Goal: Task Accomplishment & Management: Use online tool/utility

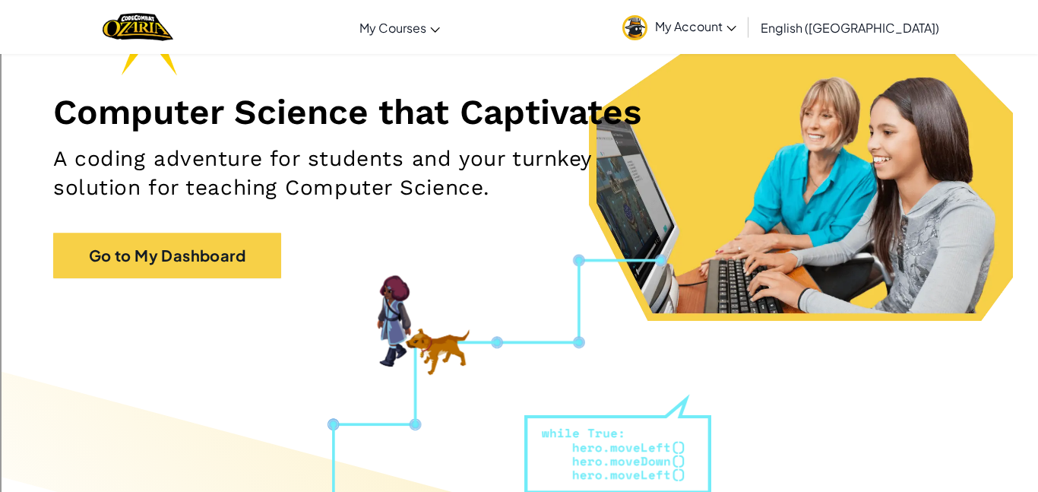
scroll to position [163, 0]
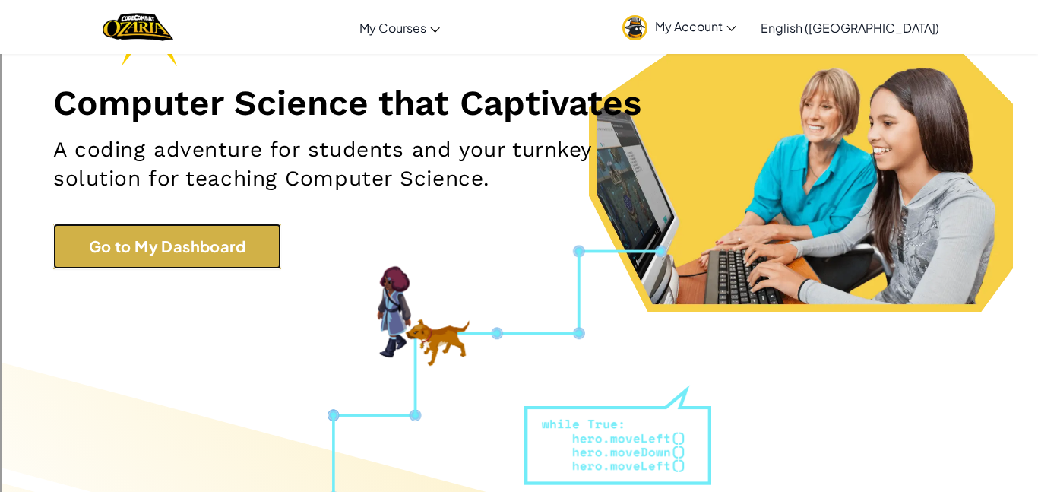
click at [195, 223] on link "Go to My Dashboard" at bounding box center [167, 246] width 228 height 46
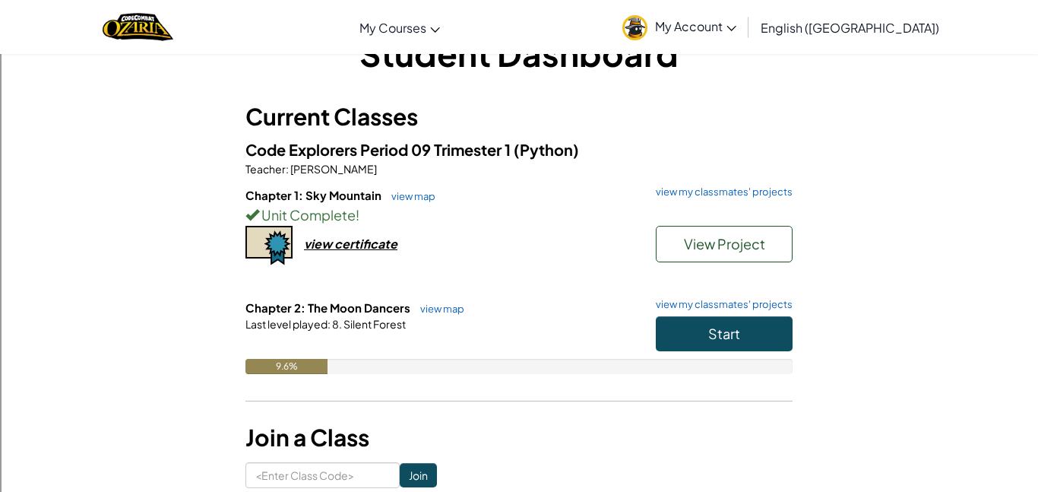
scroll to position [48, 0]
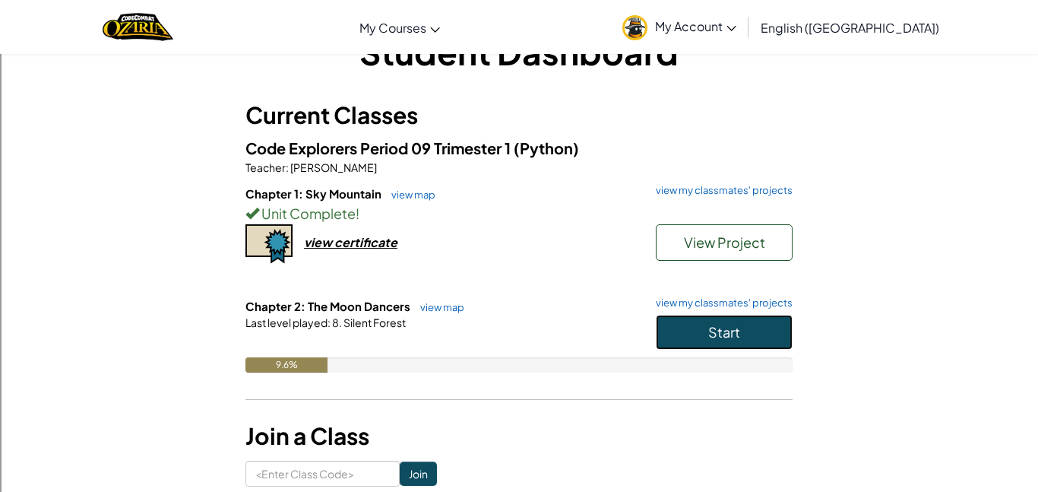
click at [727, 324] on span "Start" at bounding box center [724, 331] width 32 height 17
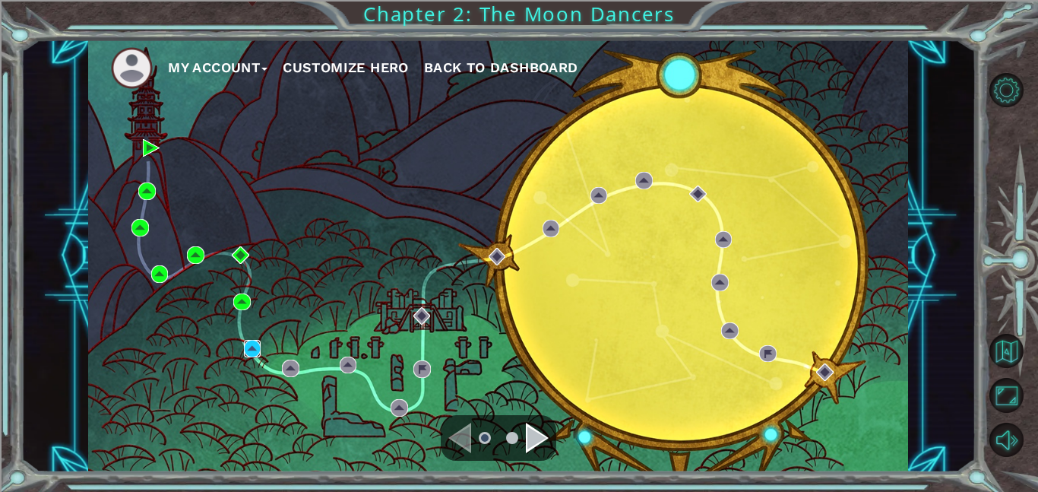
click at [249, 344] on img at bounding box center [252, 348] width 17 height 17
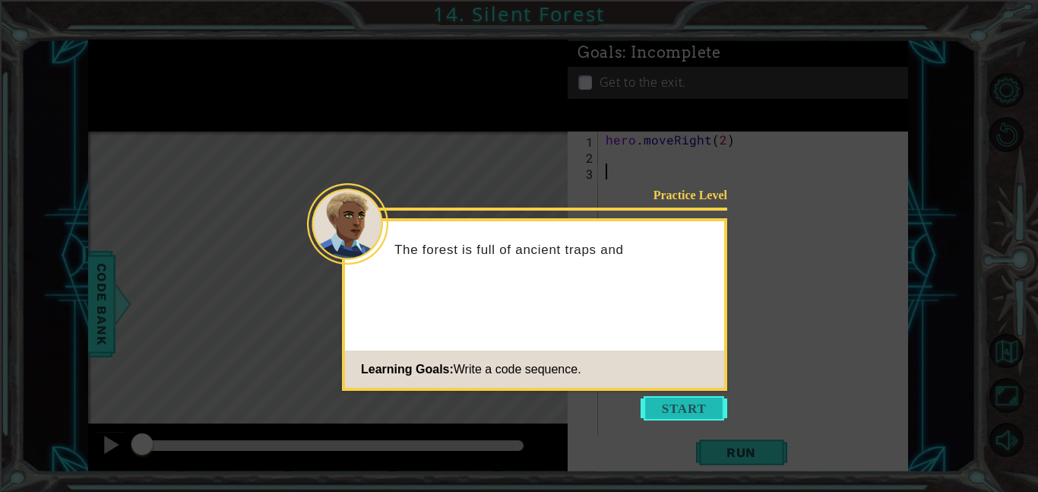
click at [667, 414] on button "Start" at bounding box center [684, 408] width 87 height 24
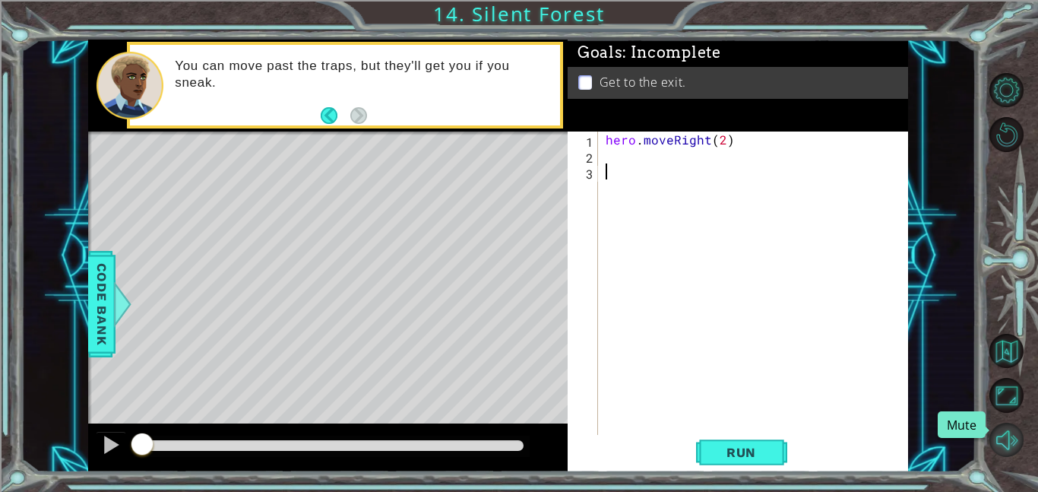
click at [1002, 442] on button "Mute" at bounding box center [1007, 440] width 34 height 34
click at [657, 141] on div "hero . moveRight ( 2 )" at bounding box center [758, 299] width 310 height 335
type textarea "hero.moveRight(2)"
click at [641, 170] on div "hero . moveRight ( 2 )" at bounding box center [758, 299] width 310 height 335
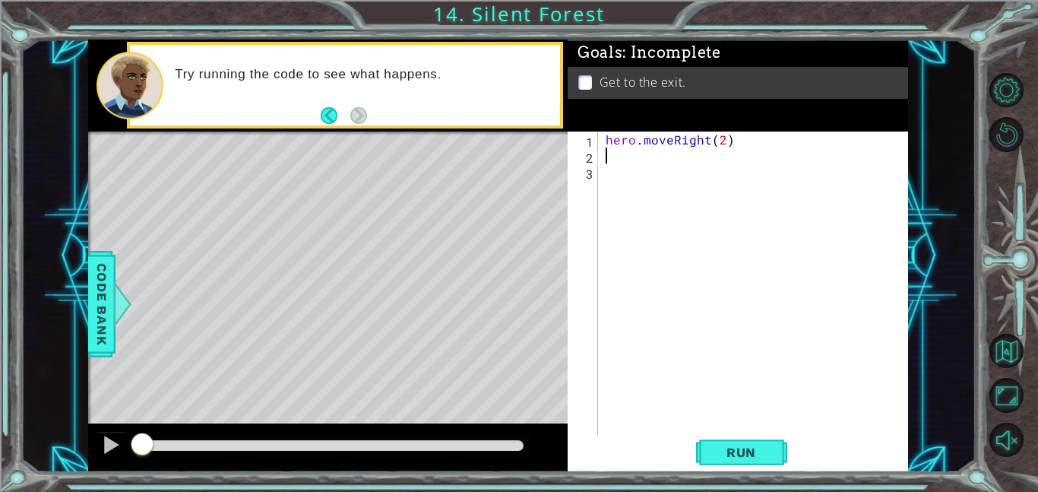
click at [669, 140] on div "hero . moveRight ( 2 )" at bounding box center [758, 299] width 310 height 335
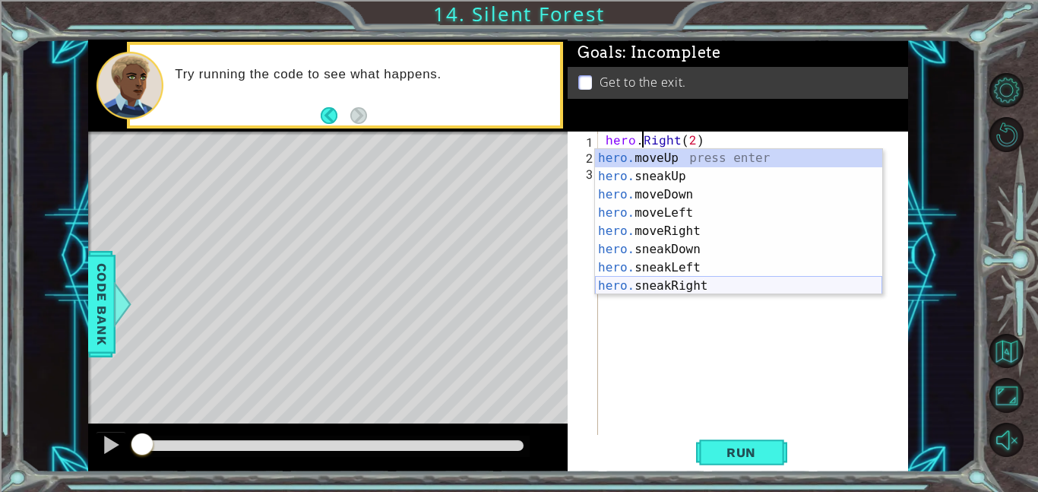
click at [700, 282] on div "hero. moveUp press enter hero. sneakUp press enter hero. moveDown press enter h…" at bounding box center [738, 240] width 287 height 182
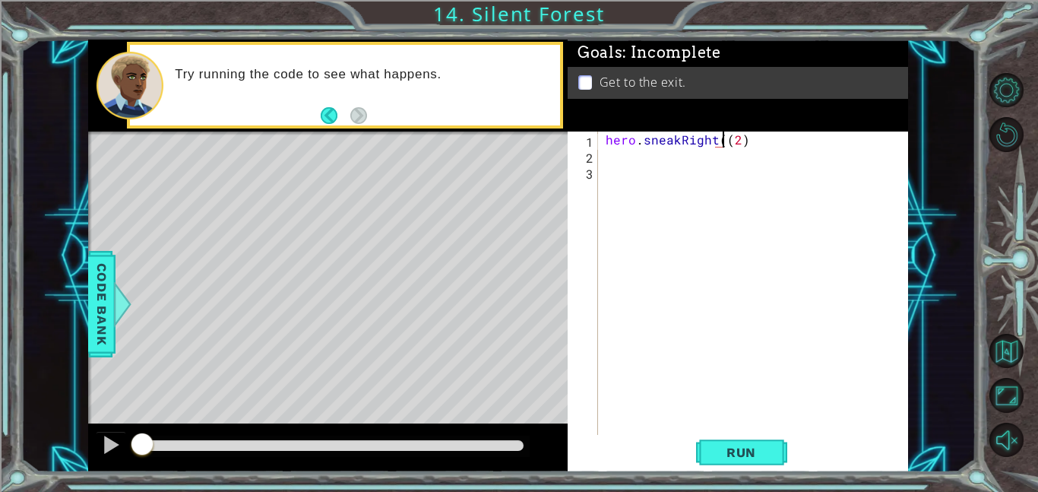
type textarea "hero.sneakRight(2)"
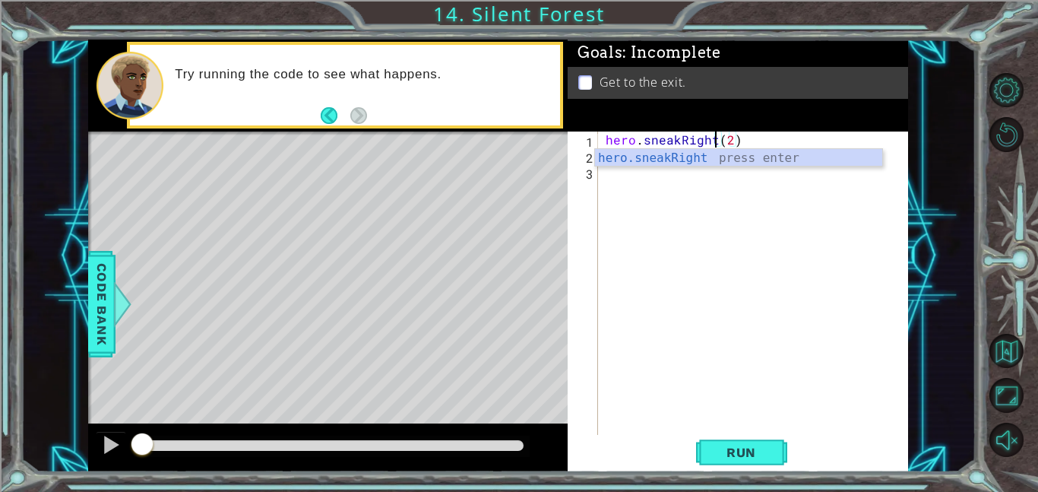
click at [679, 202] on div "hero . sneakRight ( 2 )" at bounding box center [758, 299] width 310 height 335
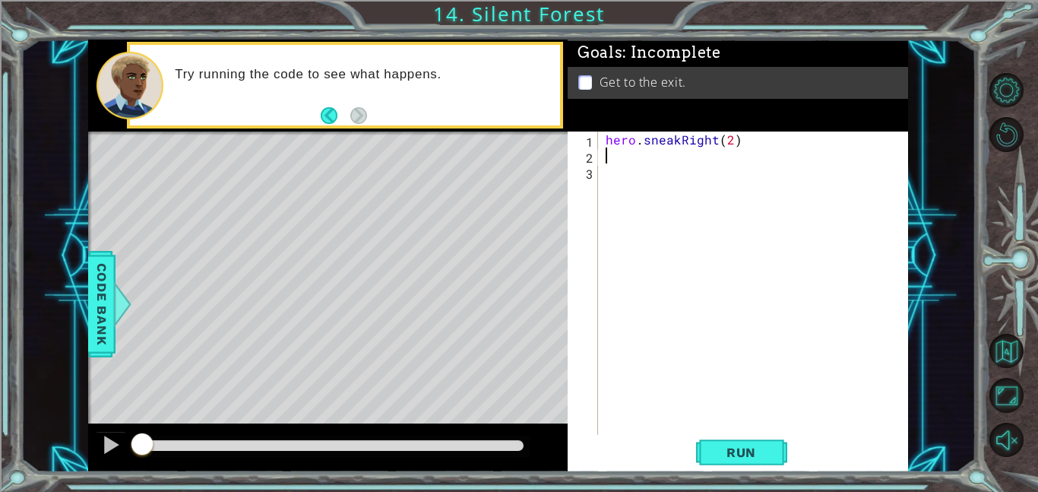
type textarea "hero.sneakRight(2)"
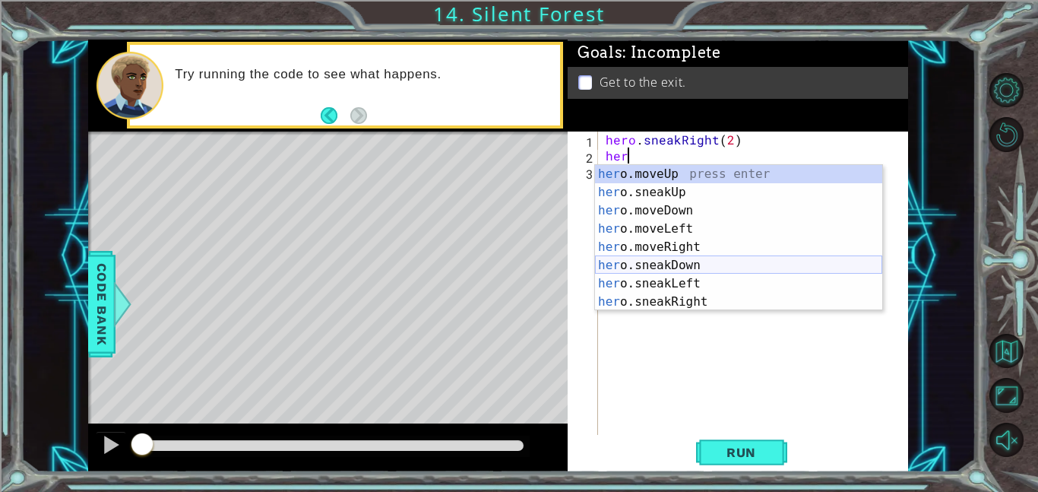
click at [708, 258] on div "her o.moveUp press enter her o.sneakUp press enter her o.moveDown press enter h…" at bounding box center [738, 256] width 287 height 182
type textarea "hero.sneakDown(1)"
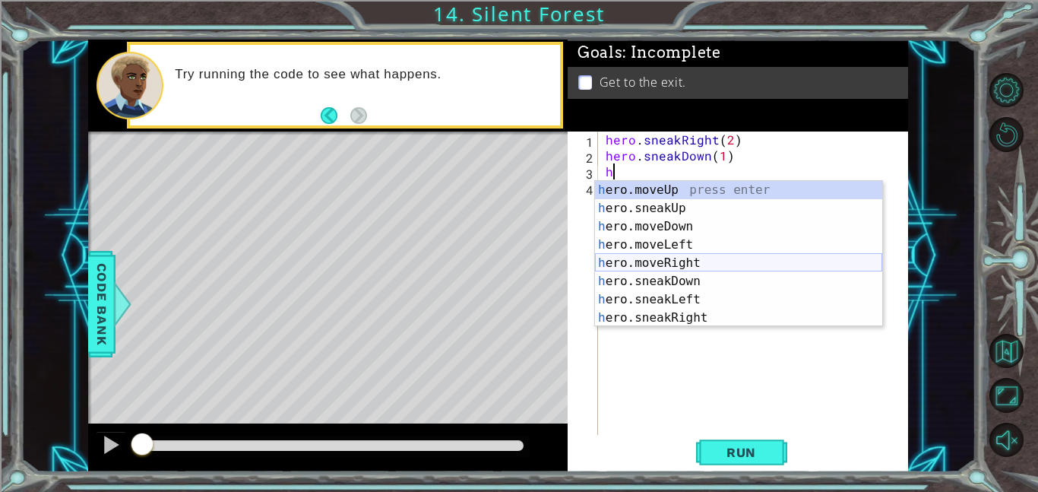
click at [728, 266] on div "h ero.moveUp press enter h ero.sneakUp press enter h ero.moveDown press enter h…" at bounding box center [738, 272] width 287 height 182
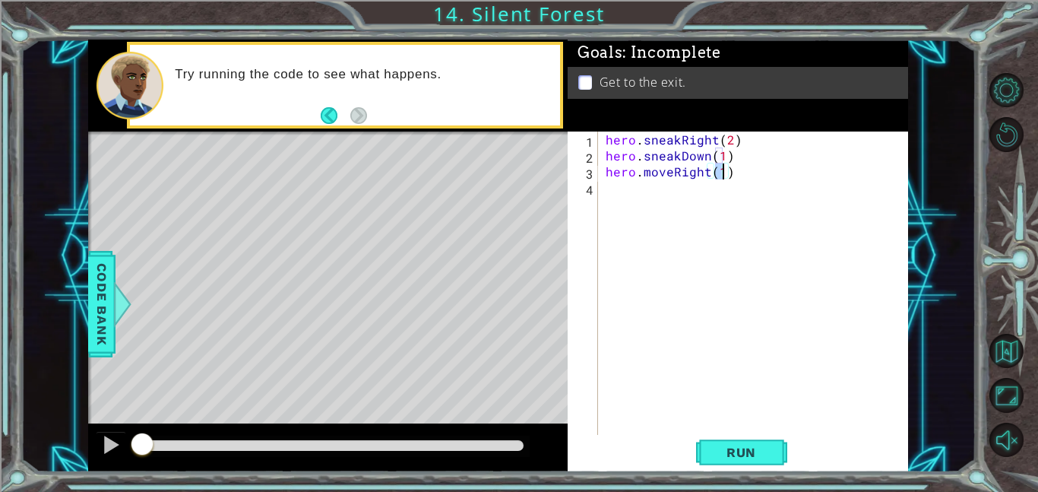
type textarea "hero.moveRight(2)"
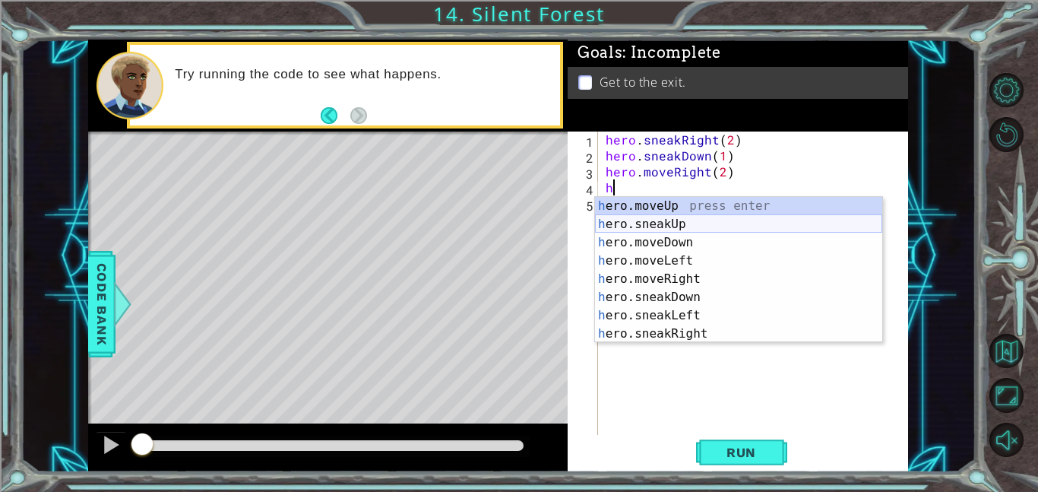
click at [714, 224] on div "h ero.moveUp press enter h ero.sneakUp press enter h ero.moveDown press enter h…" at bounding box center [738, 288] width 287 height 182
type textarea "hero.sneakUp(1)"
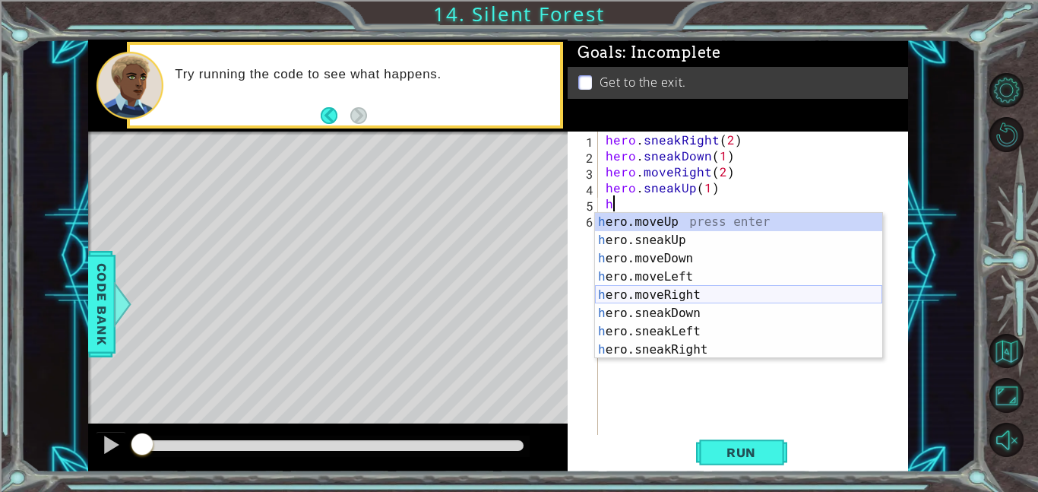
click at [711, 291] on div "h ero.moveUp press enter h ero.sneakUp press enter h ero.moveDown press enter h…" at bounding box center [738, 304] width 287 height 182
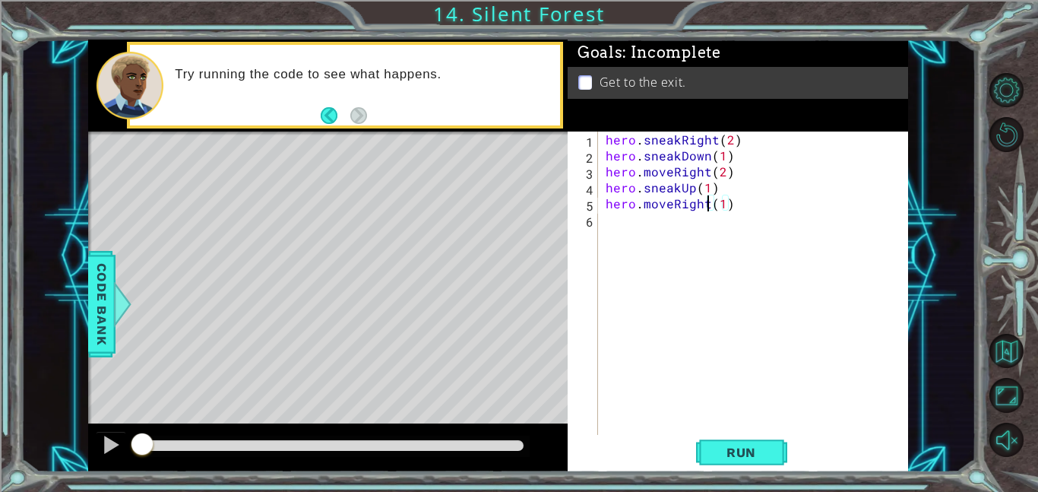
click at [663, 201] on div "hero . sneakRight ( 2 ) hero . sneakDown ( 1 ) hero . moveRight ( 2 ) hero . sn…" at bounding box center [758, 299] width 310 height 335
click at [663, 201] on div "hero . sneakRight ( 2 ) hero . sneakDown ( 1 ) hero . moveRight ( 2 ) hero . sn…" at bounding box center [754, 283] width 303 height 303
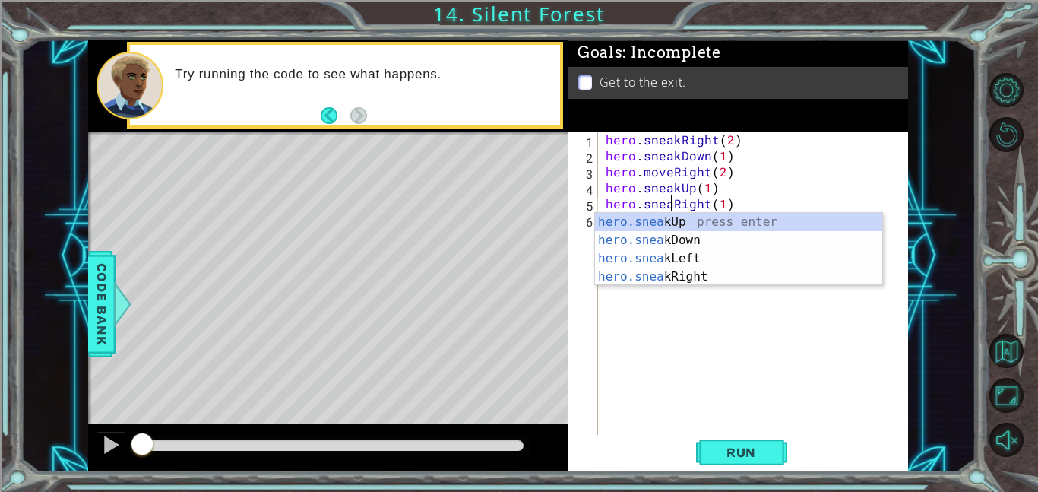
scroll to position [0, 5]
click at [666, 177] on div "hero . sneakRight ( 2 ) hero . sneakDown ( 1 ) hero . moveRight ( 2 ) hero . sn…" at bounding box center [758, 299] width 310 height 335
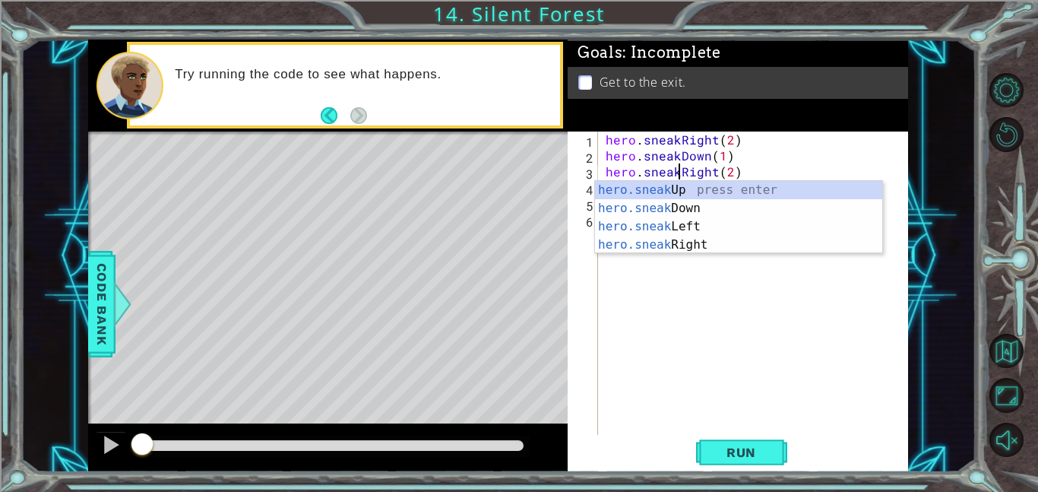
type textarea "hero.sneakRight(2)"
click at [791, 327] on div "hero . sneakRight ( 2 ) hero . sneakDown ( 1 ) hero . sneakRight ( 2 ) hero . s…" at bounding box center [758, 299] width 310 height 335
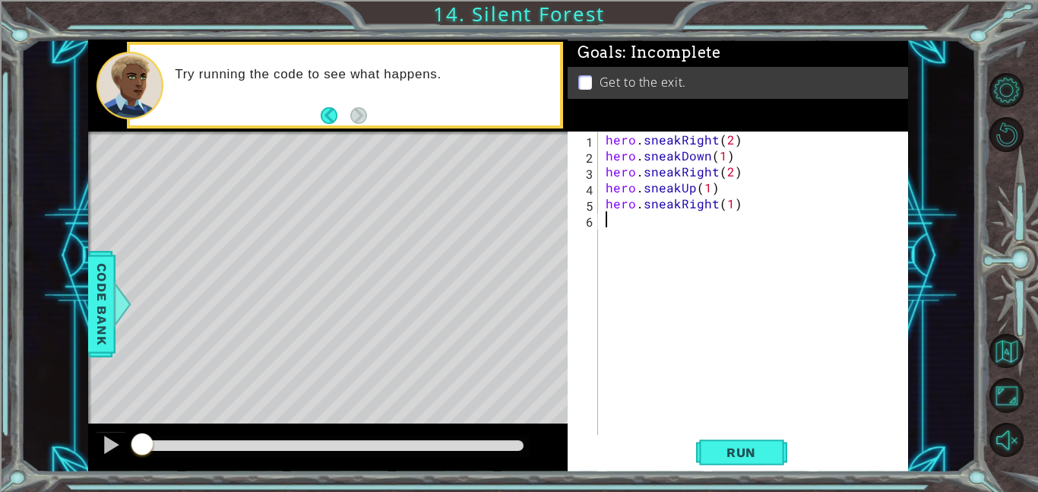
scroll to position [0, 0]
click at [743, 438] on button "Run" at bounding box center [741, 452] width 91 height 34
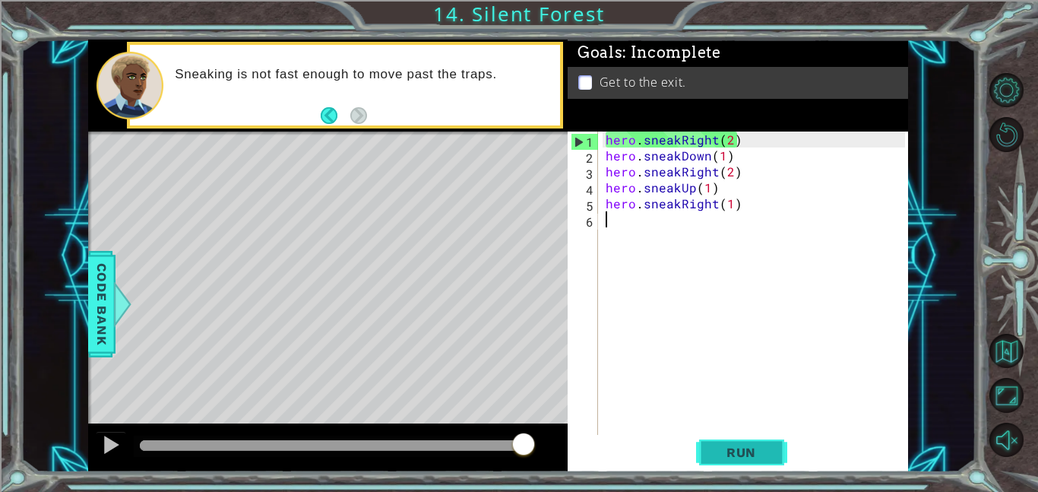
click at [728, 439] on button "Run" at bounding box center [741, 452] width 91 height 34
click at [678, 136] on div "hero . sneakRight ( 2 ) hero . sneakDown ( 1 ) hero . sneakRight ( 2 ) hero . s…" at bounding box center [758, 299] width 310 height 335
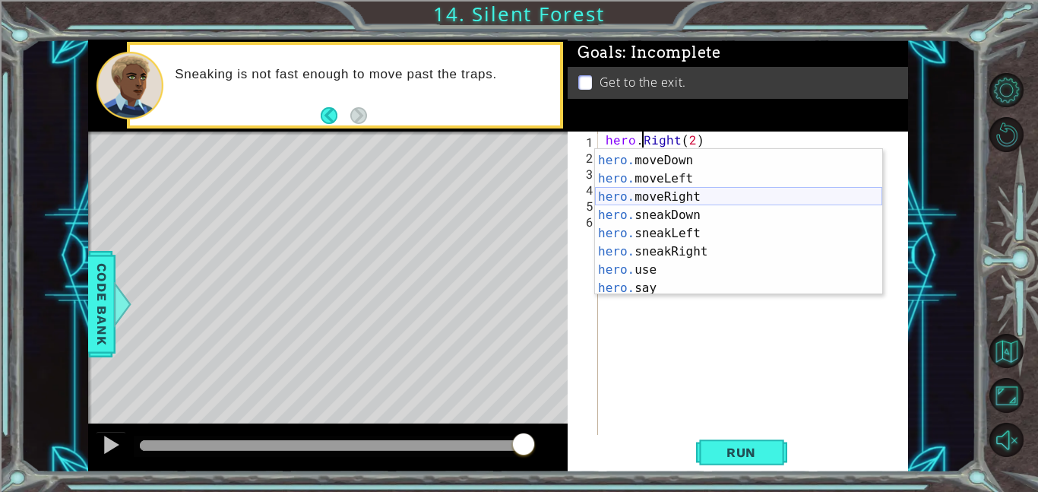
scroll to position [2, 0]
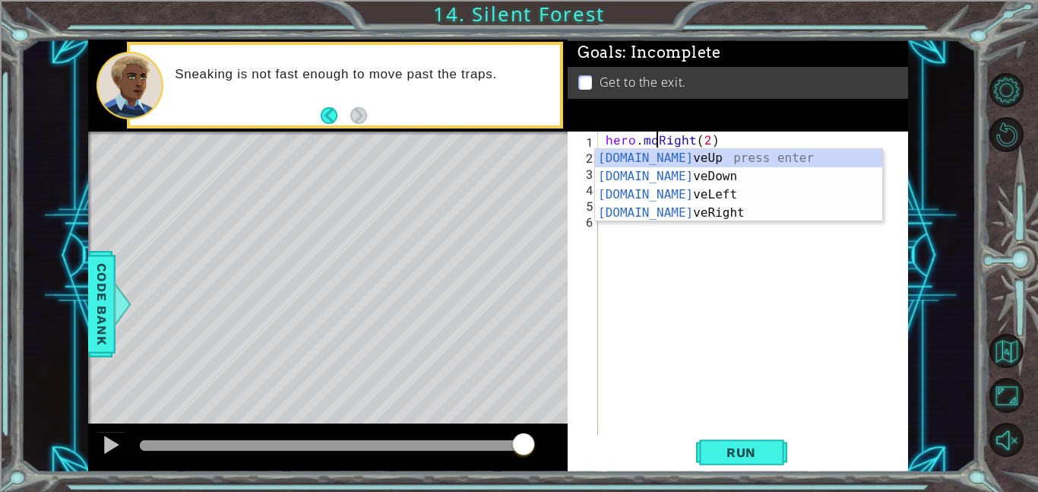
type textarea "hero.moveRight(2)"
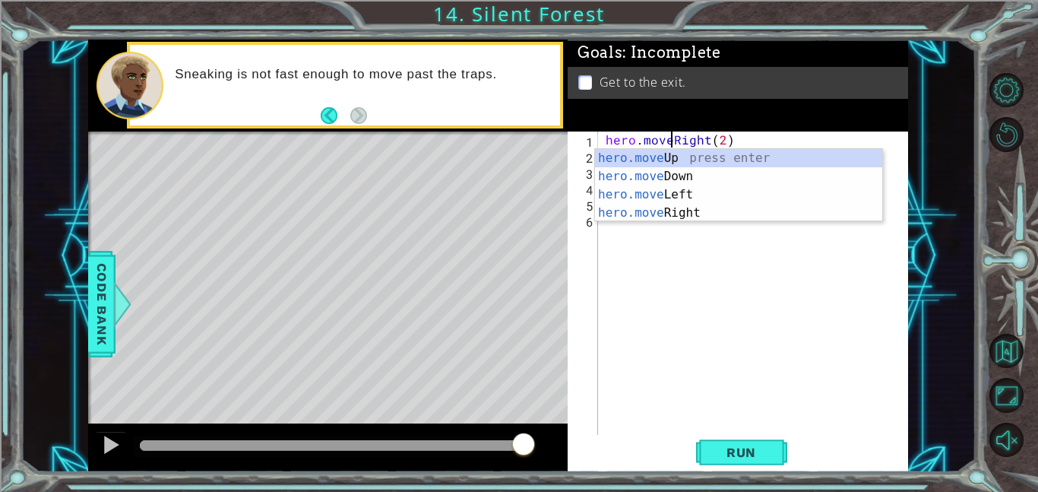
scroll to position [0, 4]
click at [807, 328] on div "hero . moveRight ( 2 ) hero . sneakDown ( 1 ) hero . sneakRight ( 2 ) hero . sn…" at bounding box center [758, 299] width 310 height 335
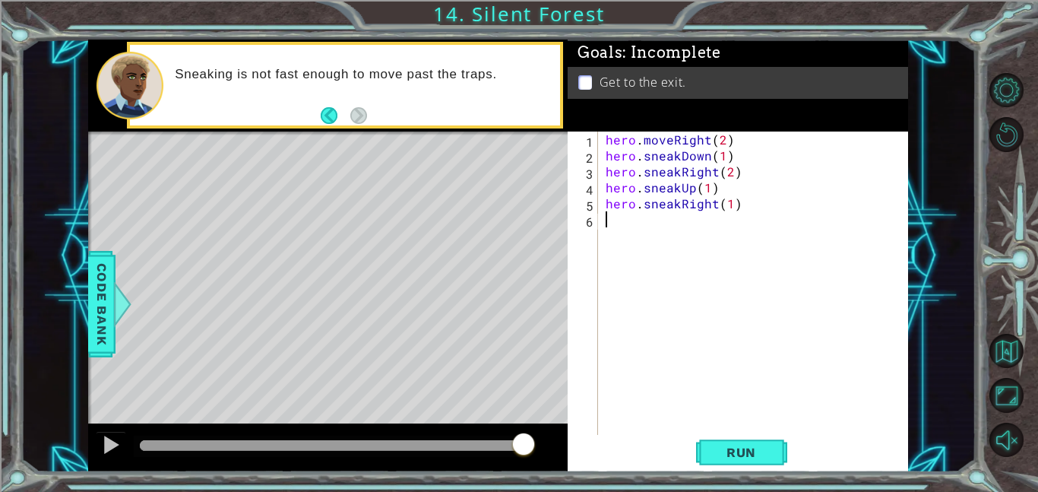
click at [678, 152] on div "hero . moveRight ( 2 ) hero . sneakDown ( 1 ) hero . sneakRight ( 2 ) hero . sn…" at bounding box center [758, 299] width 310 height 335
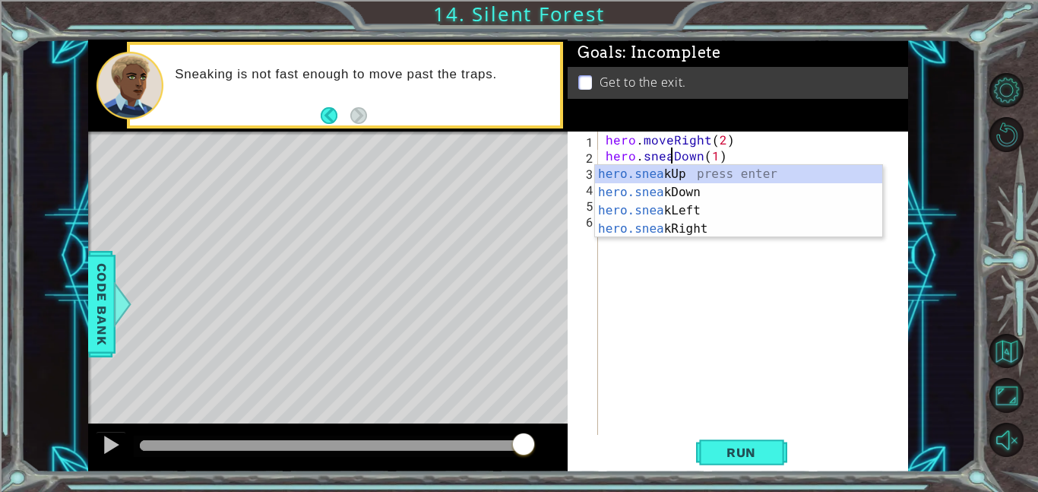
scroll to position [0, 5]
type textarea "hero.sneakDown(1)"
click at [741, 315] on div "hero . moveRight ( 2 ) hero . sneakDown ( 1 ) hero . sneakRight ( 2 ) hero . sn…" at bounding box center [758, 299] width 310 height 335
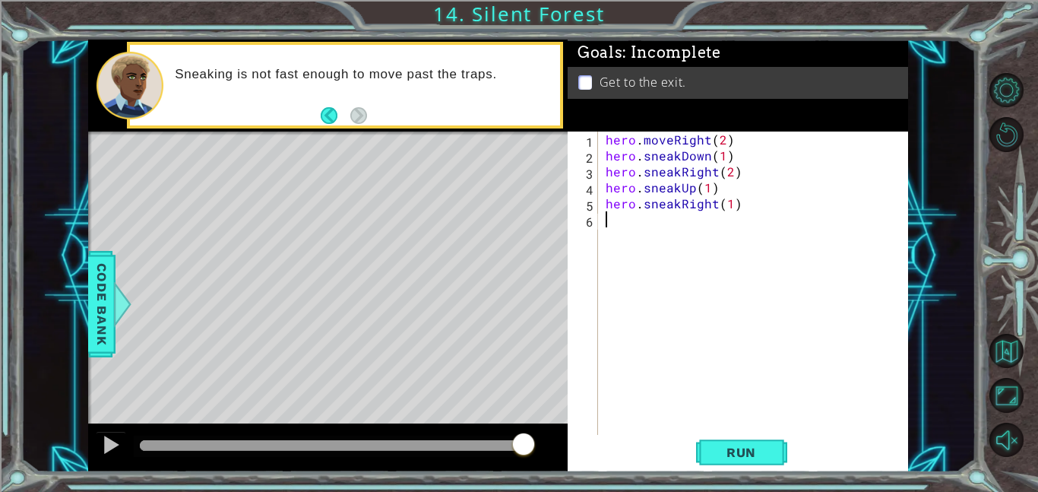
scroll to position [0, 0]
click at [659, 211] on div "hero . moveRight ( 2 ) hero . sneakDown ( 1 ) hero . sneakRight ( 2 ) hero . sn…" at bounding box center [758, 299] width 310 height 335
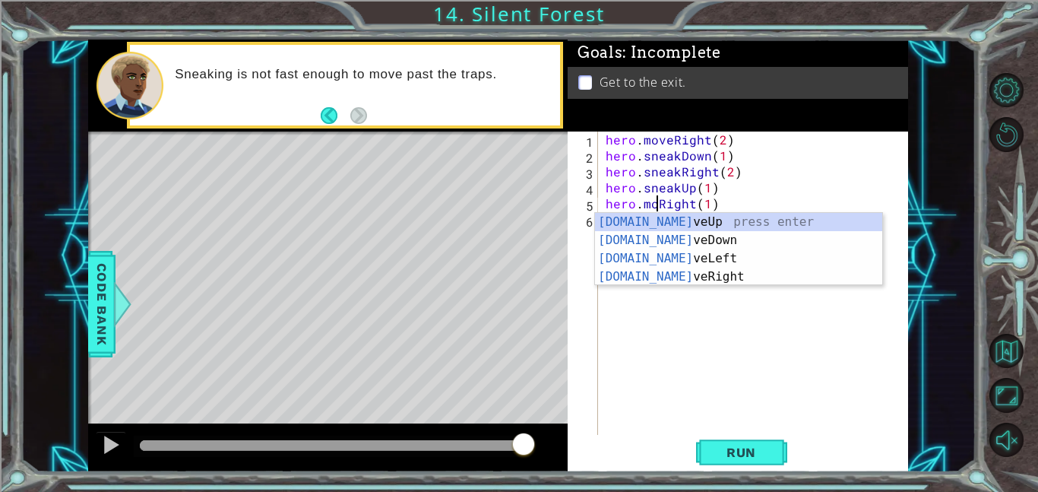
type textarea "hero.moveRight(1)"
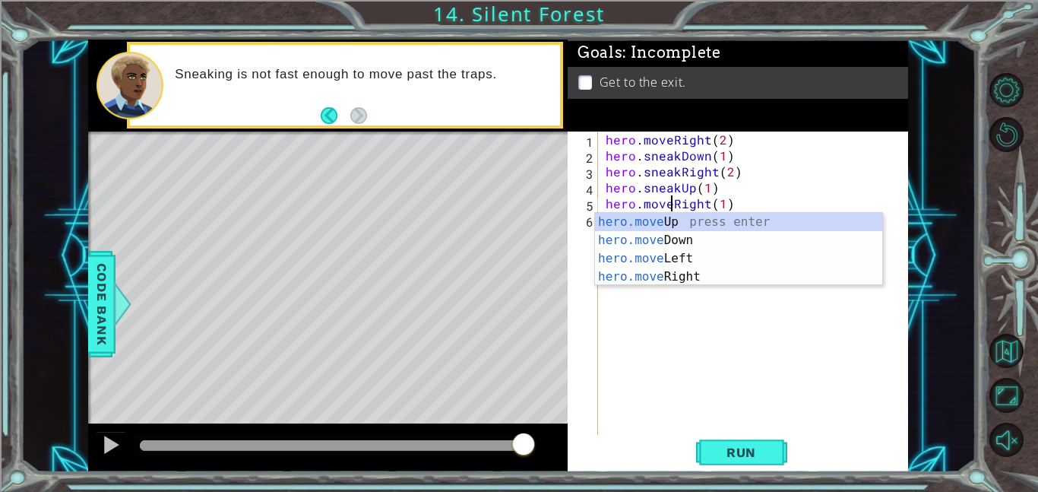
click at [781, 381] on div "hero . moveRight ( 2 ) hero . sneakDown ( 1 ) hero . sneakRight ( 2 ) hero . sn…" at bounding box center [758, 299] width 310 height 335
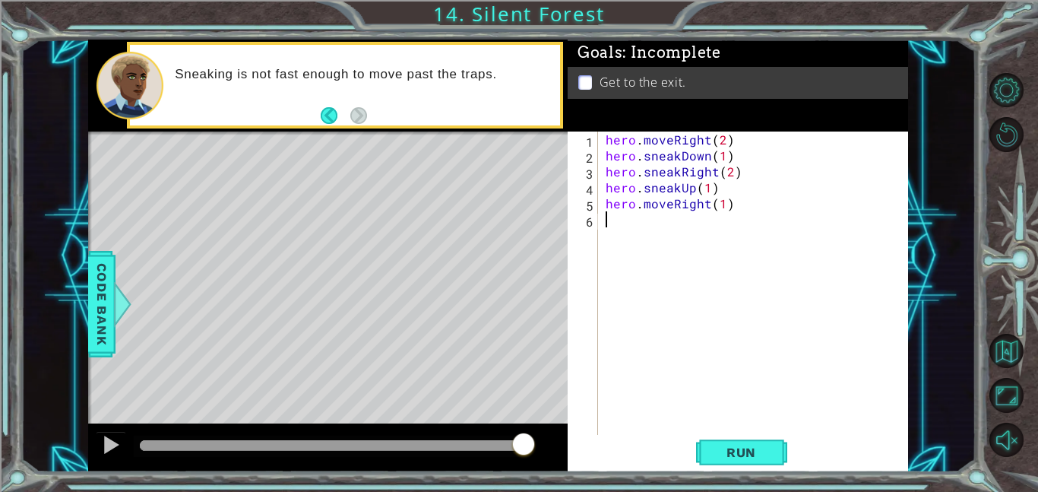
scroll to position [0, 0]
click at [764, 441] on button "Run" at bounding box center [741, 452] width 91 height 34
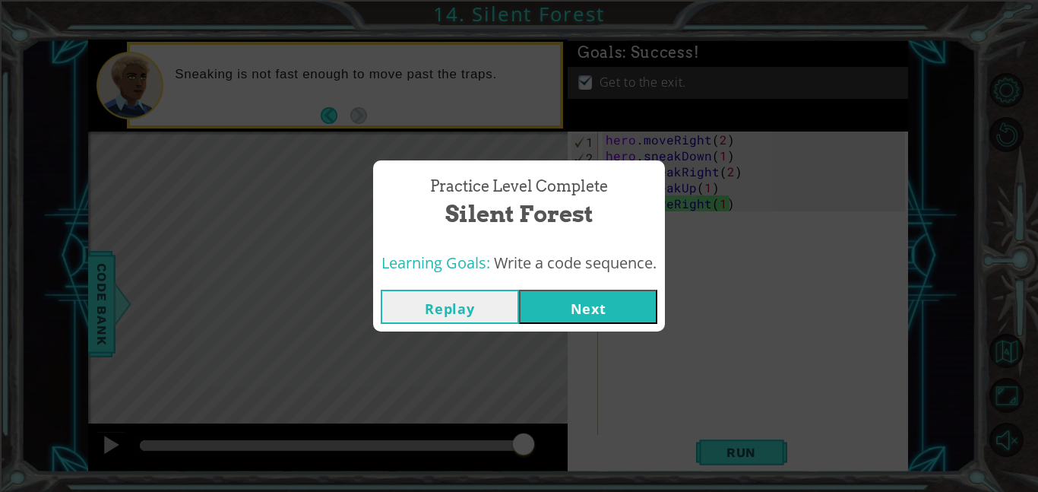
click at [591, 315] on button "Next" at bounding box center [588, 307] width 138 height 34
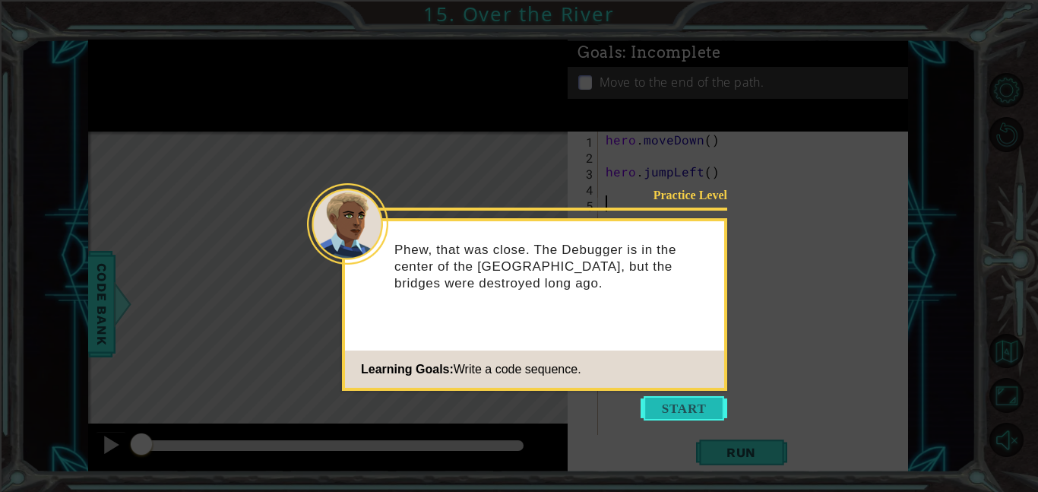
click at [684, 398] on button "Start" at bounding box center [684, 408] width 87 height 24
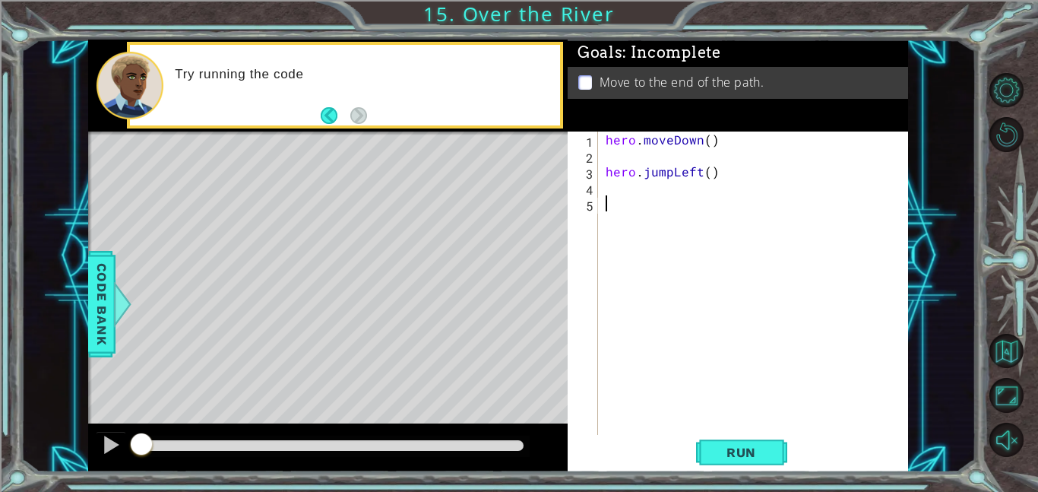
click at [698, 156] on div "hero . moveDown ( ) hero . jumpLeft ( )" at bounding box center [758, 299] width 310 height 335
click at [705, 465] on button "Run" at bounding box center [741, 452] width 91 height 34
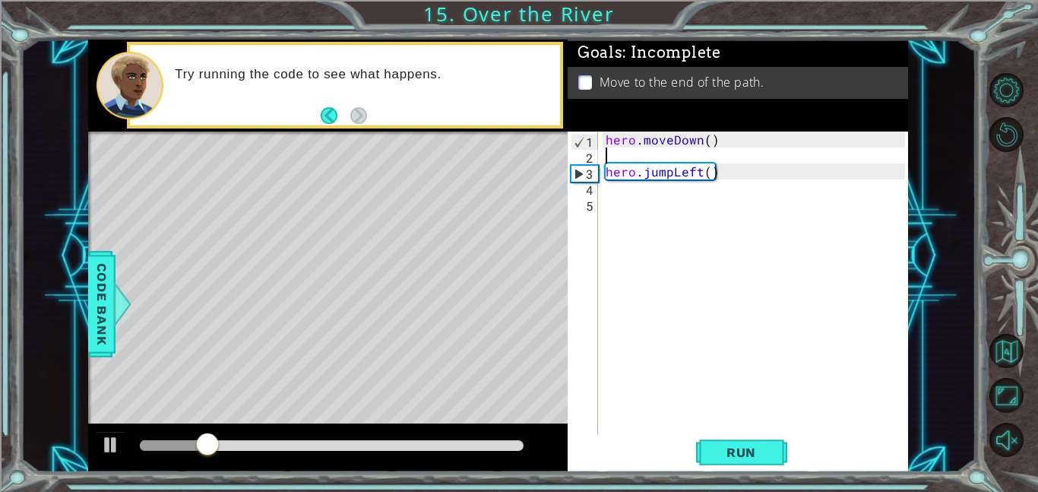
click at [786, 255] on div "hero . moveDown ( ) hero . jumpLeft ( )" at bounding box center [758, 299] width 310 height 335
click at [732, 206] on div "hero . moveDown ( ) hero . jumpLeft ( )" at bounding box center [758, 299] width 310 height 335
click at [663, 157] on div "hero . moveDown ( ) hero . jumpLeft ( )" at bounding box center [758, 299] width 310 height 335
click at [671, 233] on div "hero . moveDown ( ) hero . jumpLeft ( )" at bounding box center [758, 299] width 310 height 335
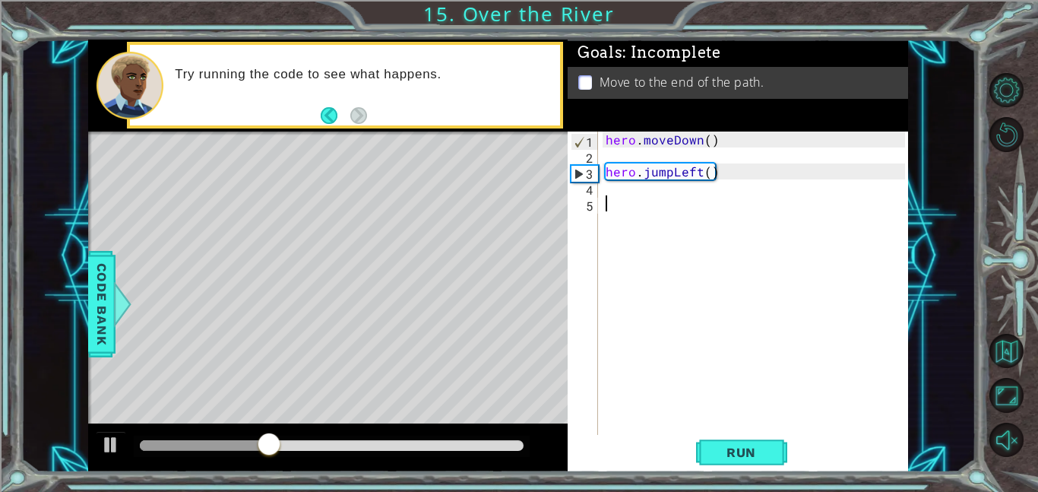
click at [614, 156] on div "hero . moveDown ( ) hero . jumpLeft ( )" at bounding box center [758, 299] width 310 height 335
click at [97, 441] on button at bounding box center [111, 446] width 30 height 31
type textarea "h"
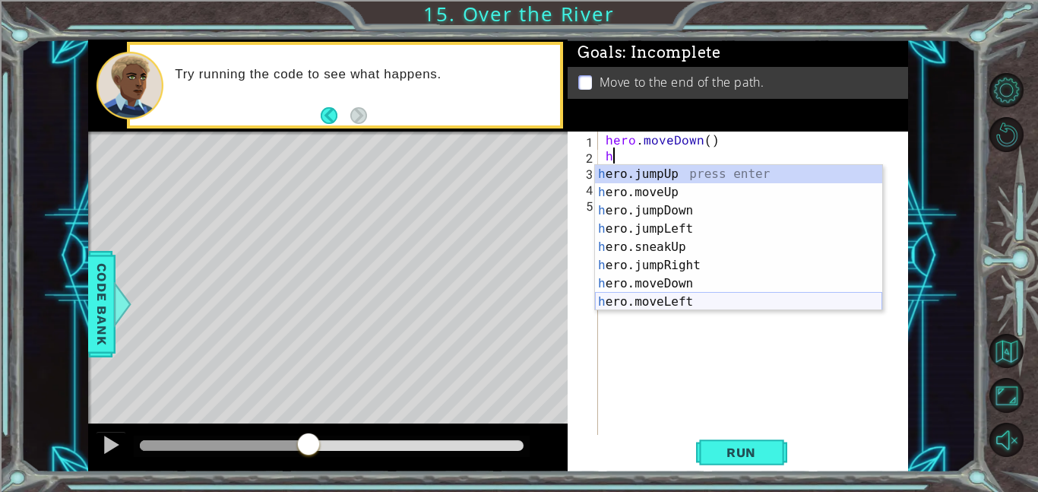
click at [675, 305] on div "h ero.jumpUp press enter h ero.moveUp press enter h ero.jumpDown press enter h …" at bounding box center [738, 256] width 287 height 182
type textarea "hero.moveLeft(1)"
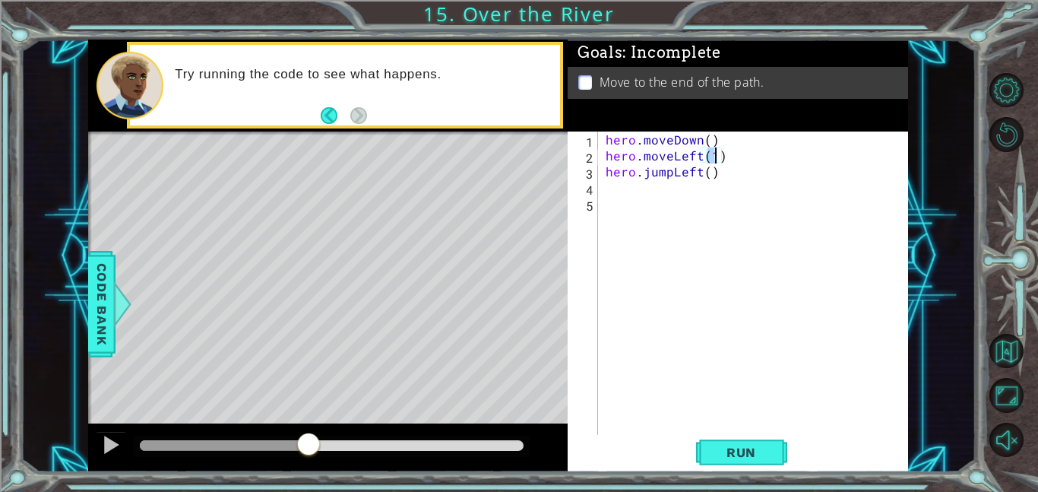
click at [636, 197] on div "hero . moveDown ( ) hero . moveLeft ( 1 ) hero . jumpLeft ( )" at bounding box center [758, 299] width 310 height 335
click at [627, 179] on div "hero . moveDown ( ) hero . moveLeft ( 1 ) hero . jumpLeft ( )" at bounding box center [758, 299] width 310 height 335
type textarea "hero.jumpLeft()"
click at [635, 197] on div "hero . moveDown ( ) hero . moveLeft ( 1 ) hero . jumpLeft ( )" at bounding box center [758, 299] width 310 height 335
type textarea "h"
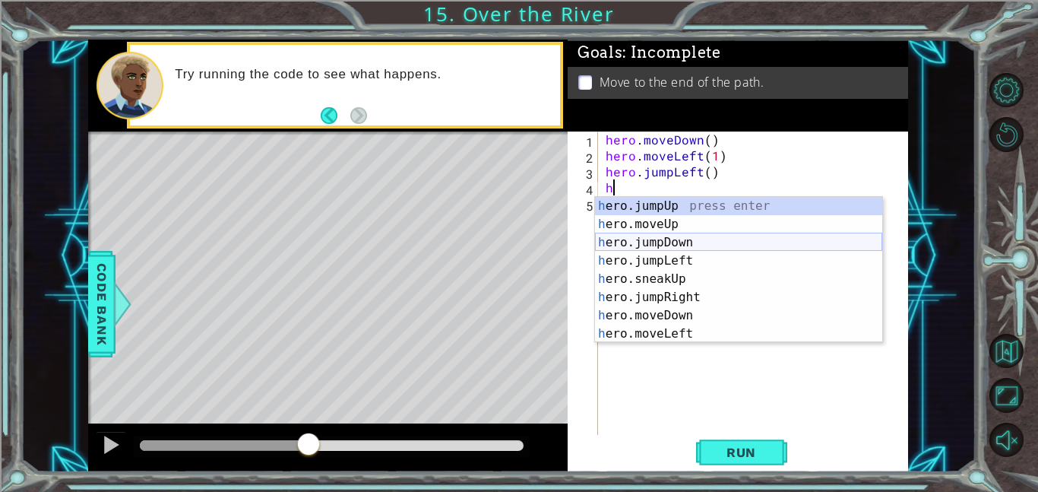
click at [677, 246] on div "h ero.jumpUp press enter h ero.moveUp press enter h ero.jumpDown press enter h …" at bounding box center [738, 288] width 287 height 182
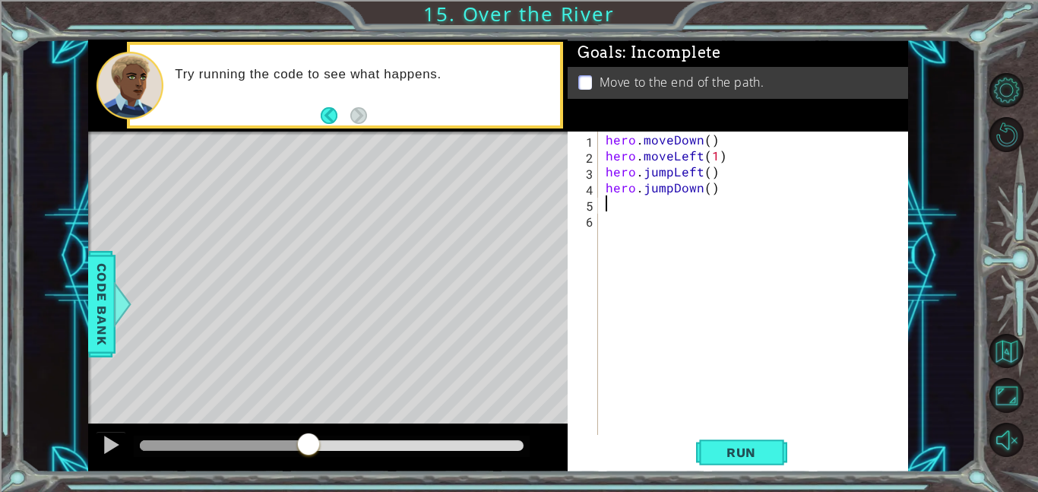
type textarea "h"
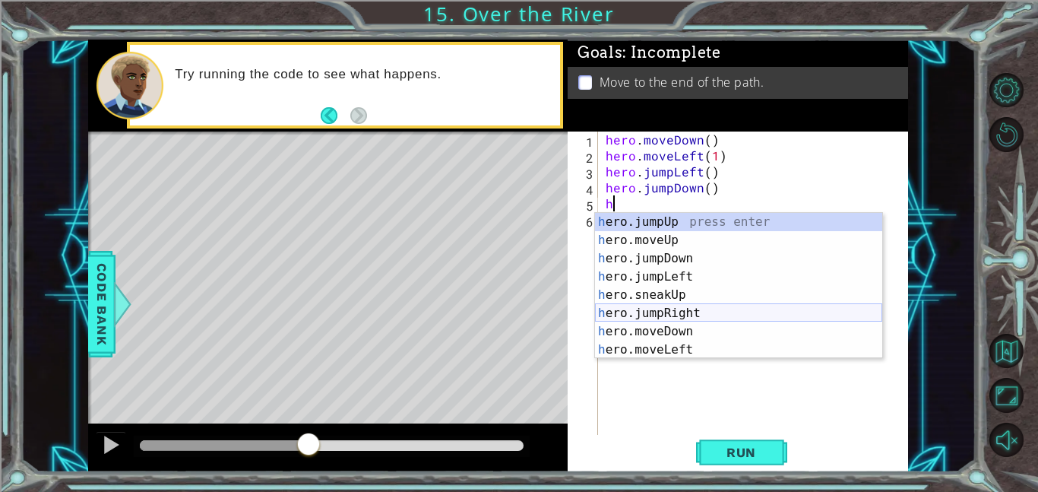
click at [708, 313] on div "h ero.jumpUp press enter h ero.moveUp press enter h ero.jumpDown press enter h …" at bounding box center [738, 304] width 287 height 182
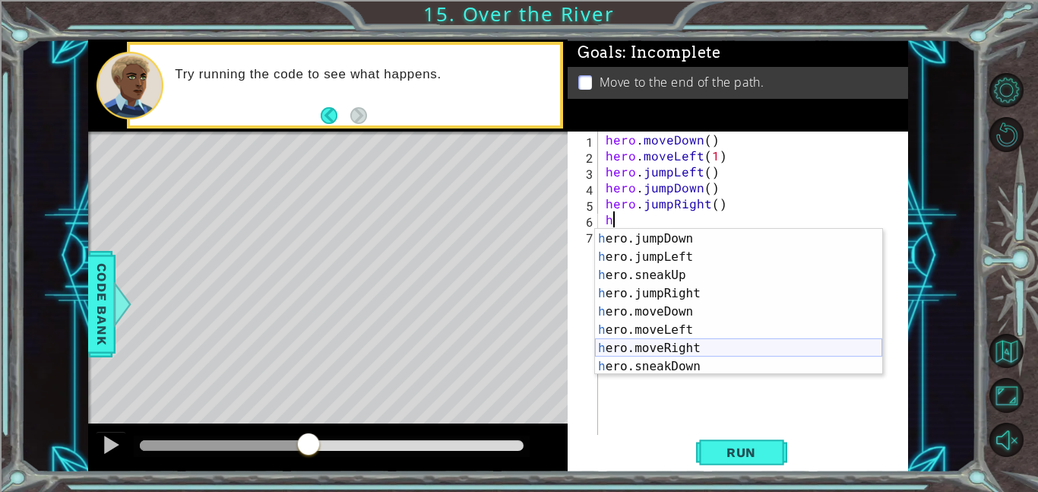
scroll to position [50, 0]
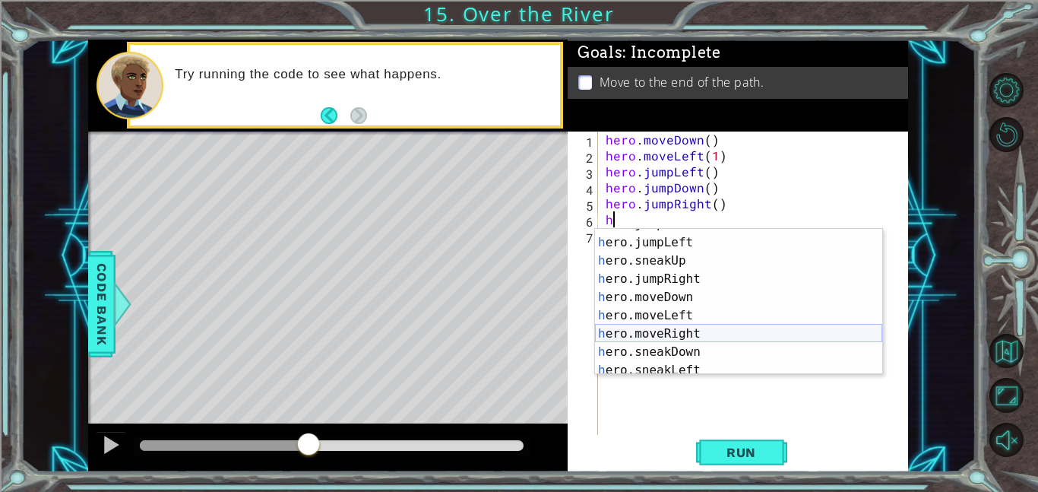
click at [690, 329] on div "h ero.jumpDown press enter h ero.jumpLeft press enter h ero.sneakUp press enter…" at bounding box center [738, 306] width 287 height 182
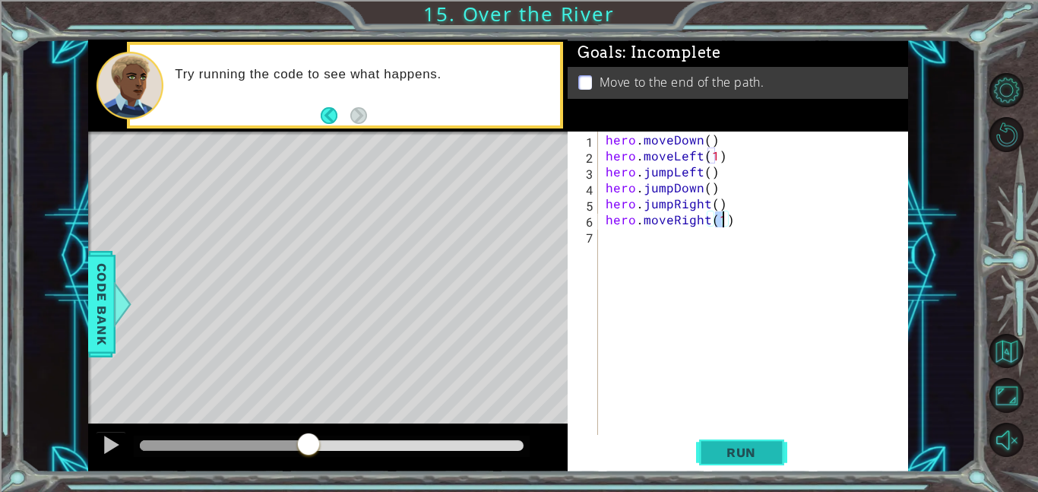
click at [732, 439] on button "Run" at bounding box center [741, 452] width 91 height 34
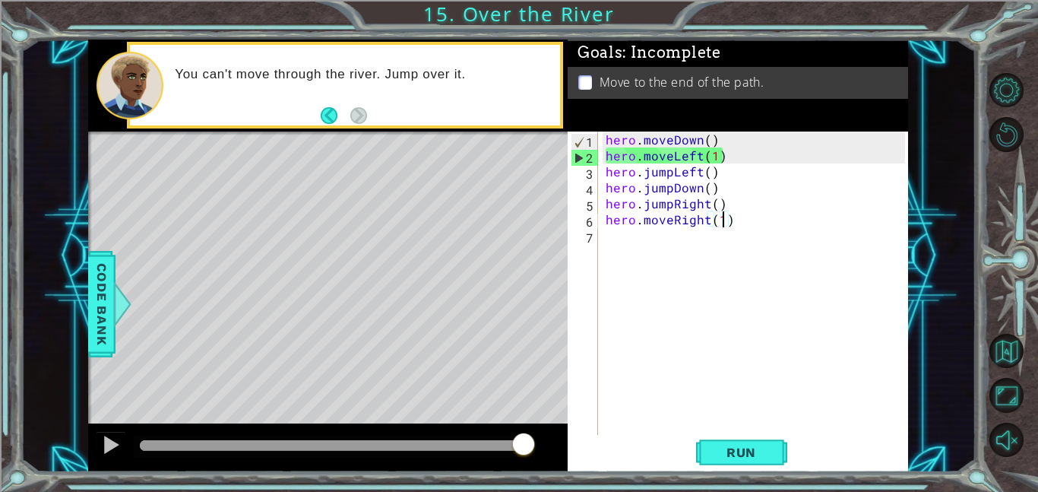
click at [661, 151] on div "hero . moveDown ( ) hero . moveLeft ( 1 ) hero . jumpLeft ( ) hero . jumpDown (…" at bounding box center [758, 299] width 310 height 335
type textarea "hero.moveLeft(1)"
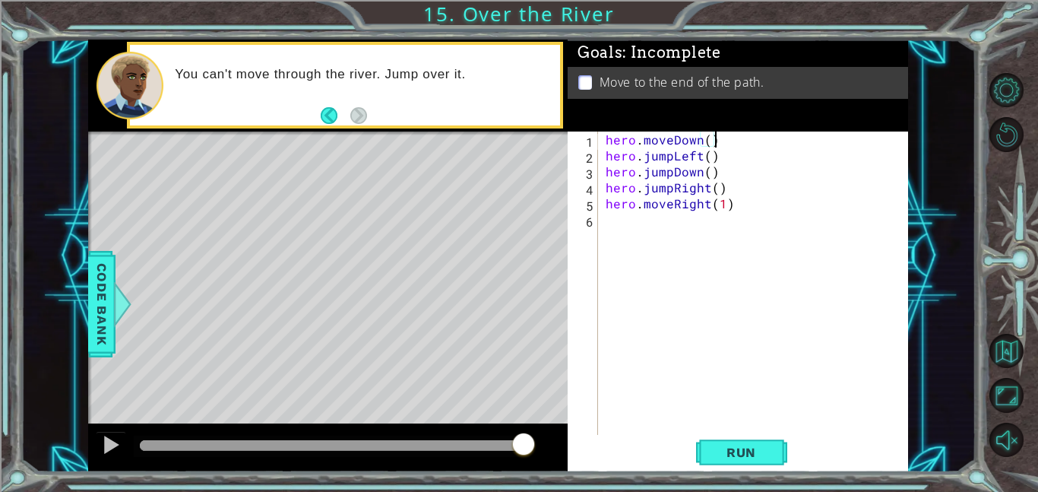
type textarea "hero.jumpLeft()"
paste textarea "hero.moveLeft(1)"
type textarea "hero.moveLeft(1)"
click at [762, 460] on button "Run" at bounding box center [741, 452] width 91 height 34
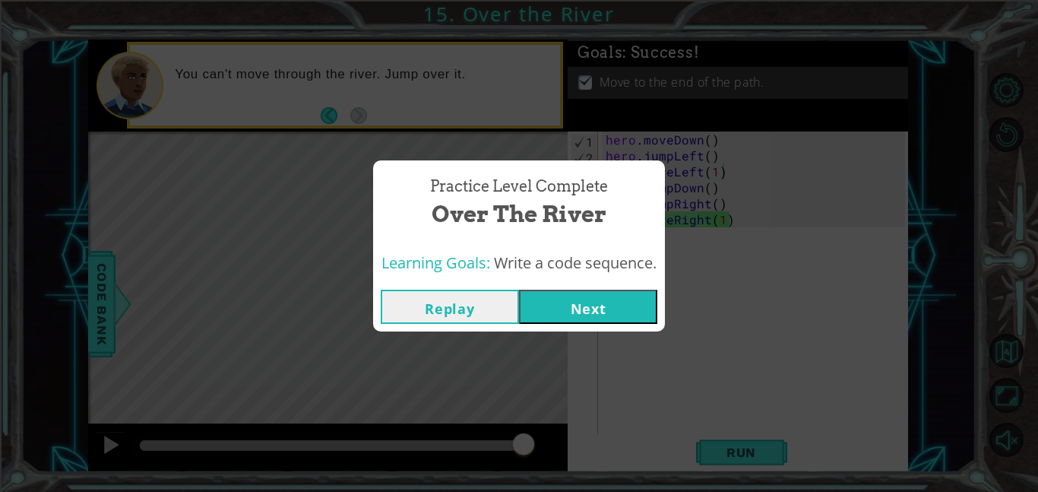
click at [618, 306] on button "Next" at bounding box center [588, 307] width 138 height 34
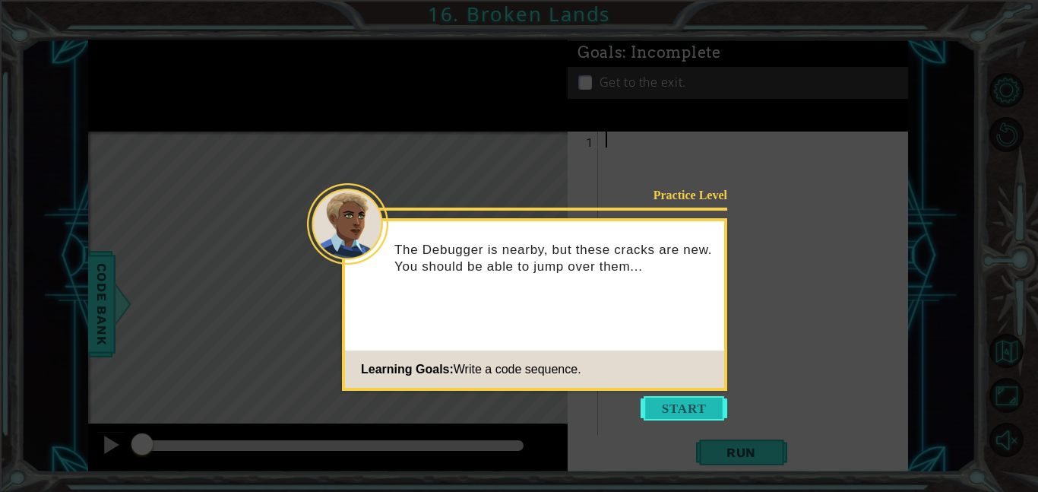
click at [705, 408] on button "Start" at bounding box center [684, 408] width 87 height 24
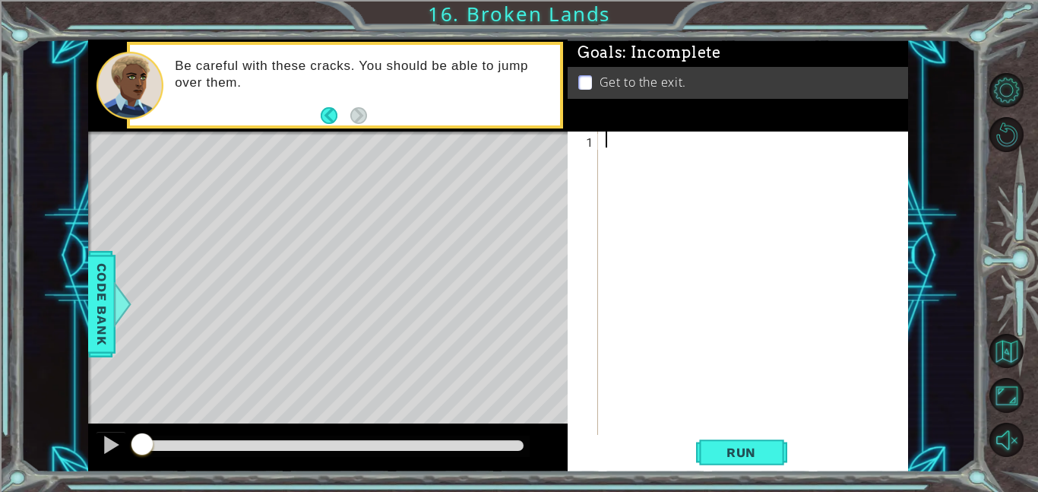
type textarea "h"
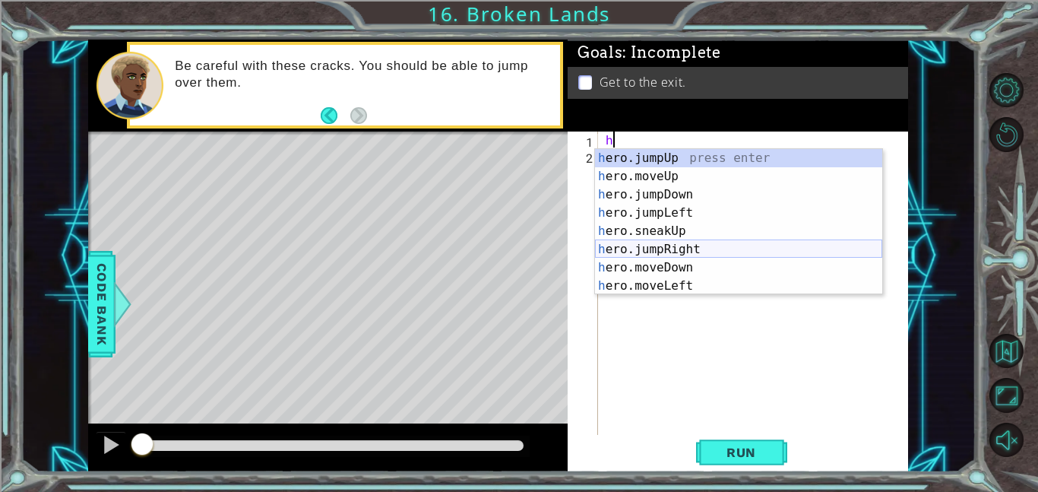
click at [699, 252] on div "h ero.jumpUp press enter h ero.moveUp press enter h ero.jumpDown press enter h …" at bounding box center [738, 240] width 287 height 182
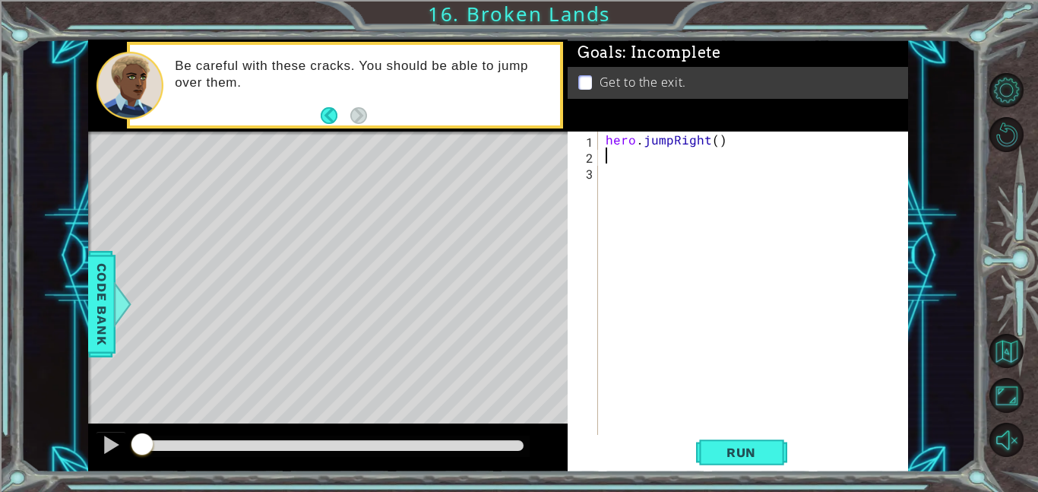
click at [665, 140] on div "hero . jumpRight ( )" at bounding box center [758, 299] width 310 height 335
type textarea "hero.jumpRight()"
click at [605, 135] on div "hero . jumpRight ( )" at bounding box center [758, 299] width 310 height 335
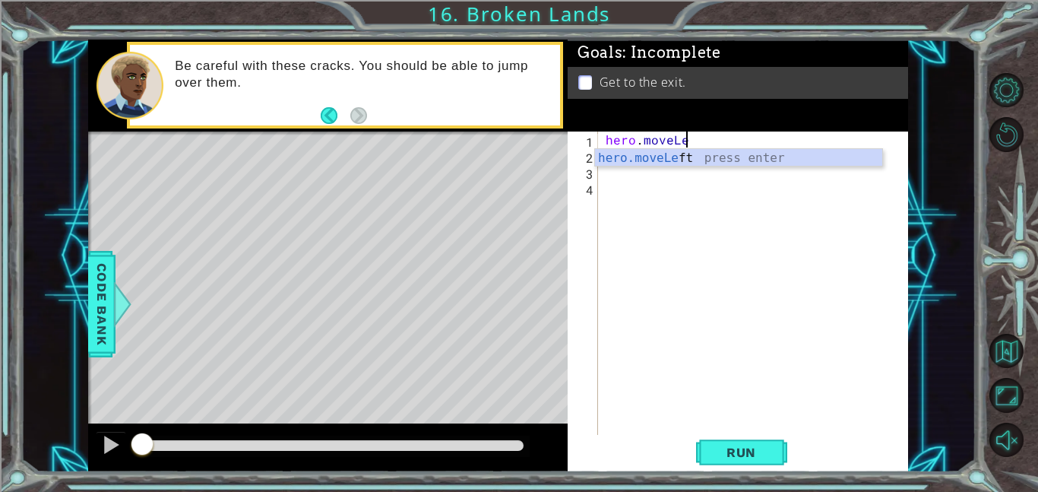
scroll to position [0, 5]
click at [765, 453] on span "Run" at bounding box center [741, 452] width 60 height 15
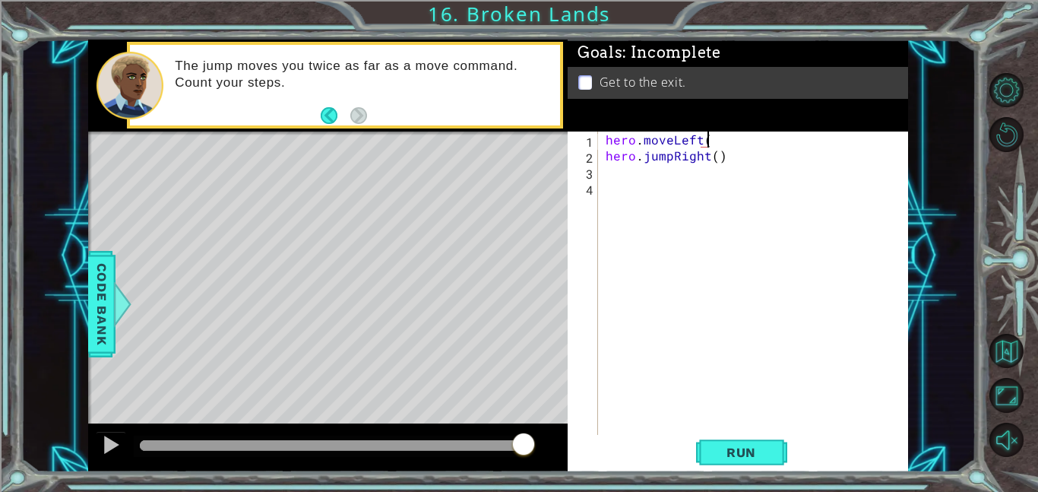
scroll to position [0, 6]
click at [726, 464] on button "Run" at bounding box center [741, 452] width 91 height 34
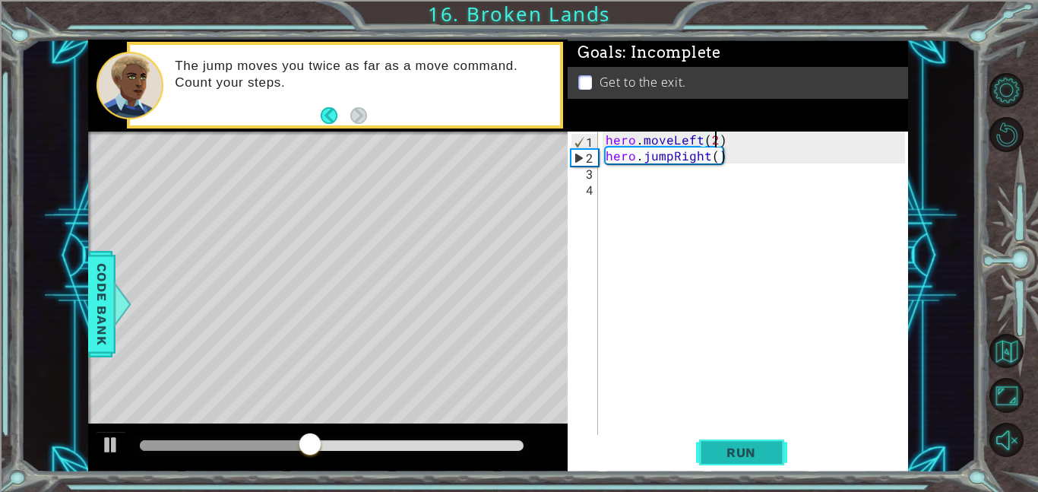
type textarea "hero.moveLeft(2)"
click at [717, 446] on span "Run" at bounding box center [741, 452] width 60 height 15
click at [802, 305] on div "hero . moveLeft ( 2 ) hero . jumpRight ( )" at bounding box center [758, 299] width 310 height 335
click at [705, 464] on button "Run" at bounding box center [741, 452] width 91 height 34
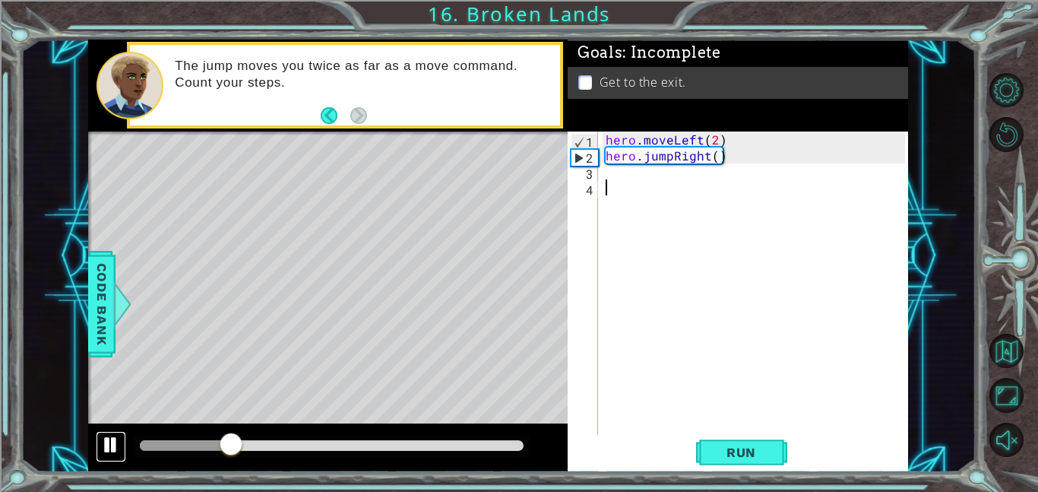
click at [110, 442] on div at bounding box center [111, 445] width 20 height 20
click at [669, 153] on div "hero . moveLeft ( 2 ) hero . jumpRight ( )" at bounding box center [758, 299] width 310 height 335
click at [691, 139] on div "hero . moveLeft ( 2 ) hero . jumpRight ( )" at bounding box center [758, 299] width 310 height 335
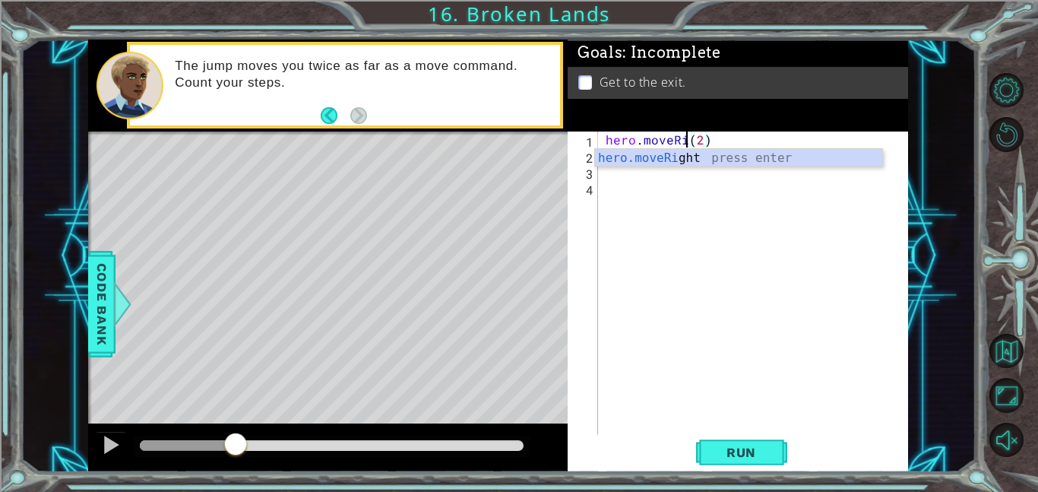
type textarea "hero.moveRight(2)"
click at [762, 218] on div "hero . moveRight ( 2 ) hero . jumpRight ( )" at bounding box center [758, 299] width 310 height 335
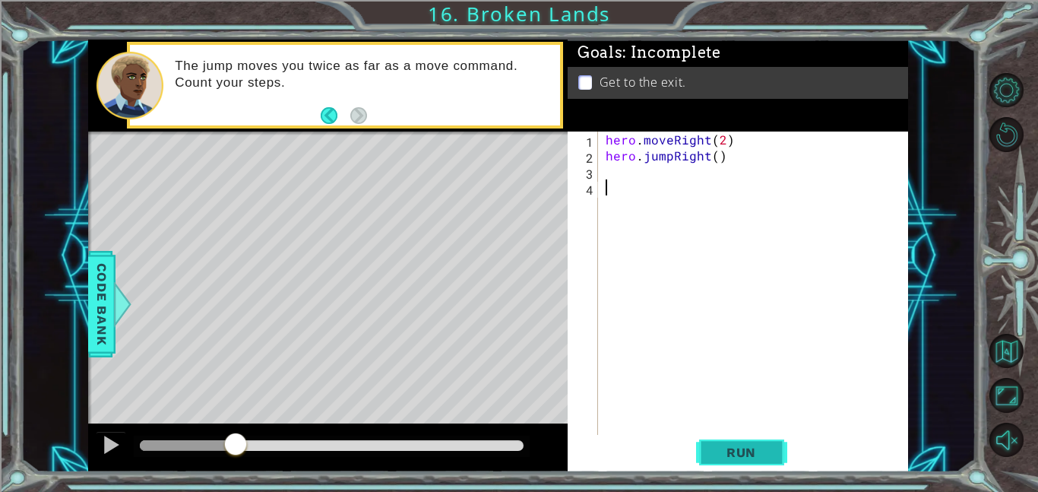
click at [703, 458] on button "Run" at bounding box center [741, 452] width 91 height 34
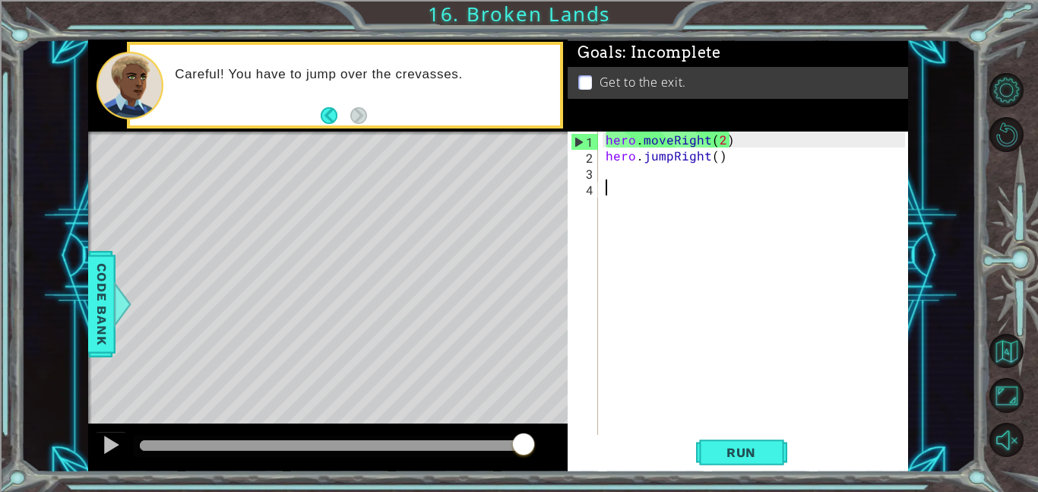
click at [733, 265] on div "hero . moveRight ( 2 ) hero . jumpRight ( )" at bounding box center [758, 299] width 310 height 335
click at [703, 215] on div "hero . moveRight ( 2 ) hero . jumpRight ( )" at bounding box center [758, 299] width 310 height 335
click at [708, 442] on button "Run" at bounding box center [741, 452] width 91 height 34
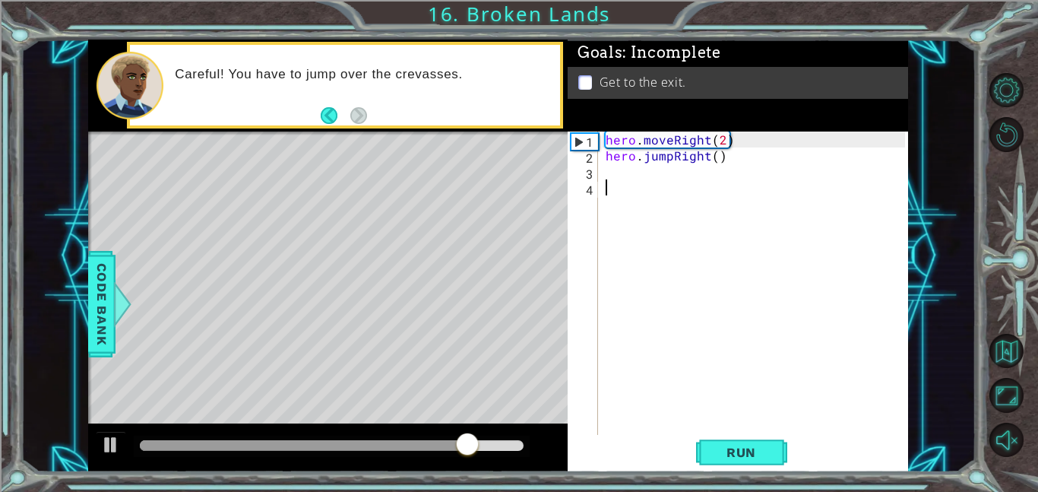
click at [724, 147] on div "hero . moveRight ( 2 ) hero . jumpRight ( )" at bounding box center [758, 299] width 310 height 335
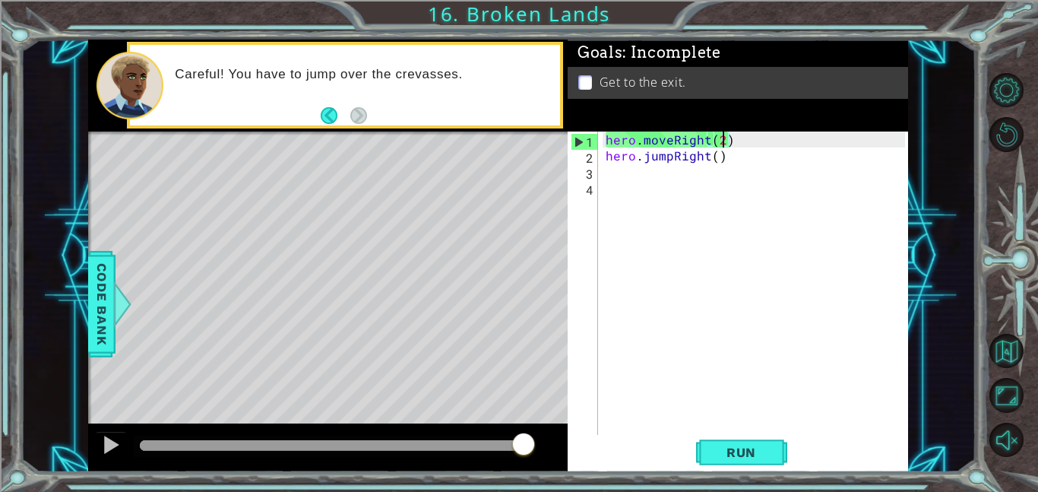
type textarea "hero.moveRight(1)"
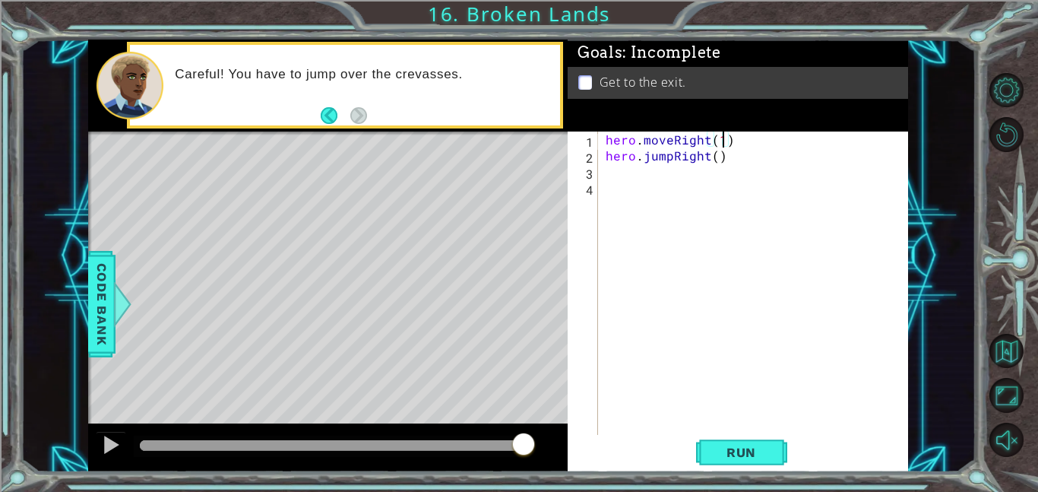
scroll to position [0, 7]
click at [702, 179] on div "hero . moveRight ( 1 ) hero . jumpRight ( )" at bounding box center [758, 299] width 310 height 335
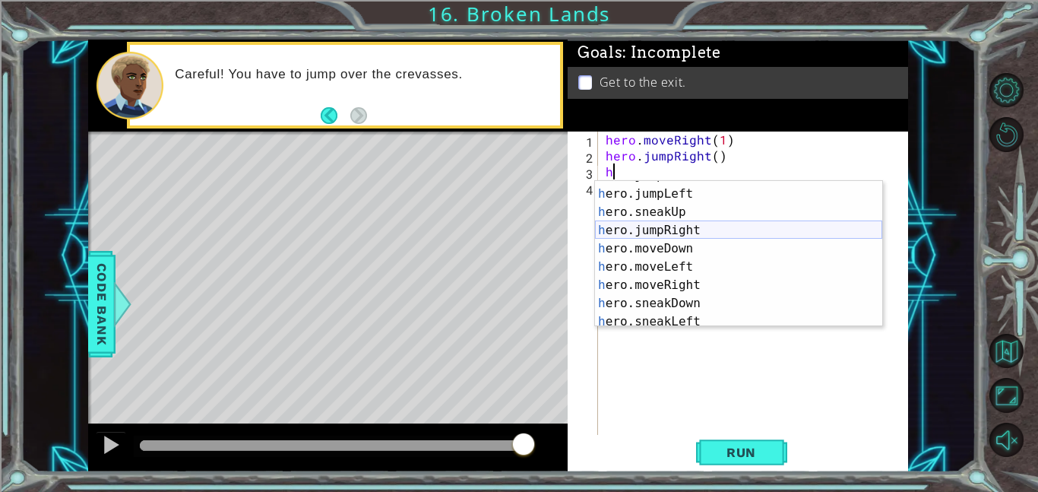
scroll to position [68, 0]
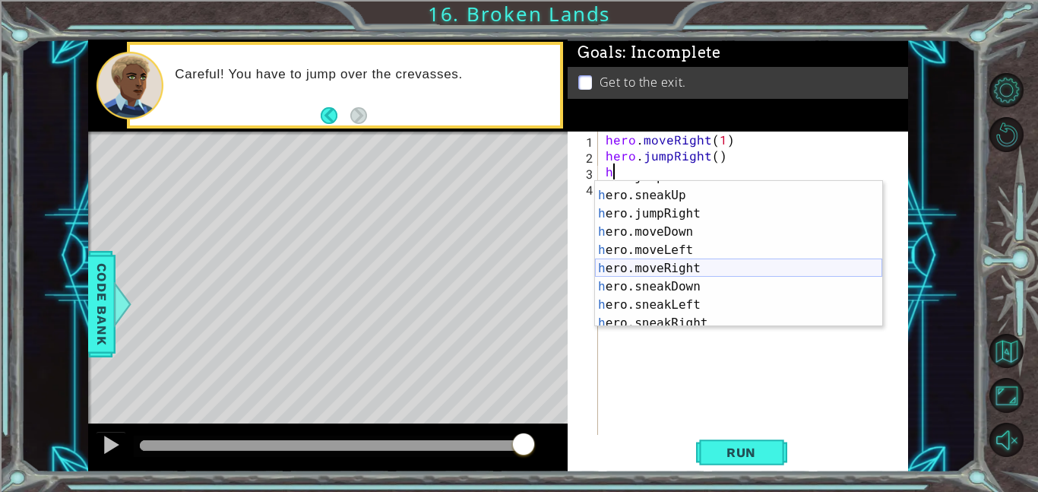
click at [711, 265] on div "h ero.jumpLeft press enter h ero.sneakUp press enter h ero.jumpRight press ente…" at bounding box center [738, 259] width 287 height 182
type textarea "hero.moveRight(1)"
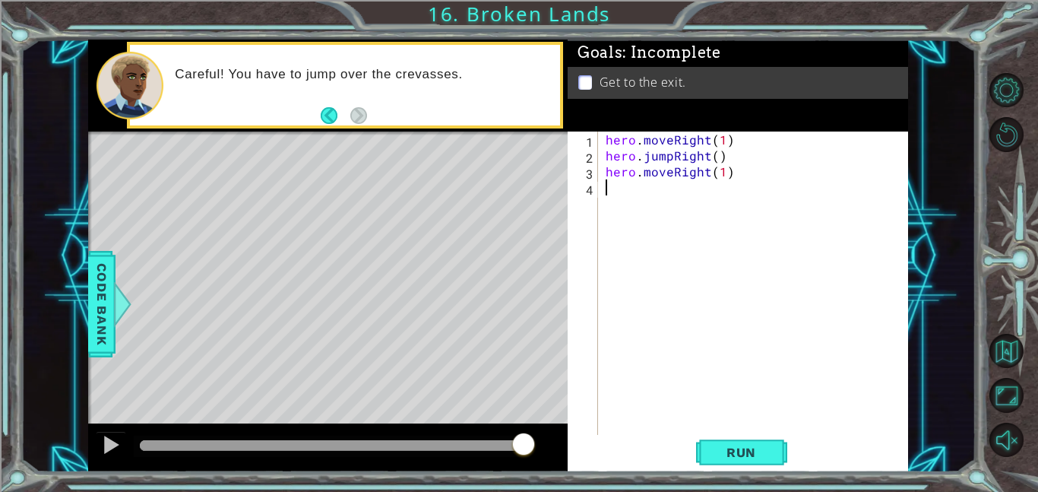
type textarea "h"
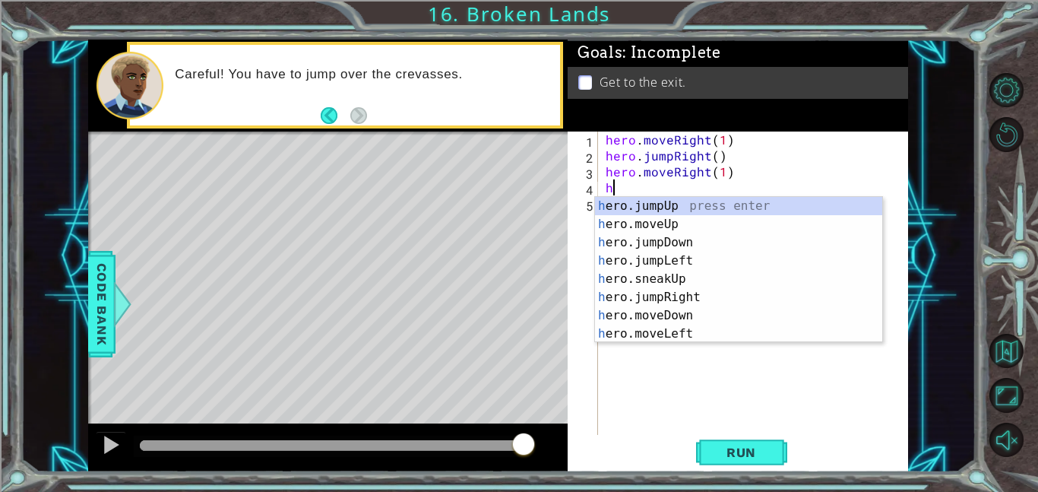
scroll to position [0, 0]
click at [684, 207] on div "h ero.jumpUp press enter h ero.moveUp press enter h ero.jumpDown press enter h …" at bounding box center [738, 288] width 287 height 182
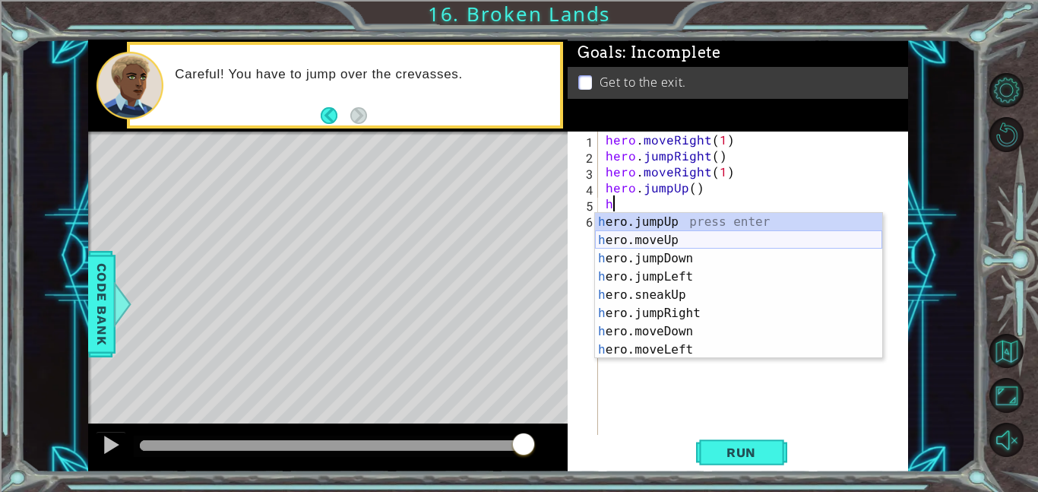
click at [689, 241] on div "h ero.jumpUp press enter h ero.moveUp press enter h ero.jumpDown press enter h …" at bounding box center [738, 304] width 287 height 182
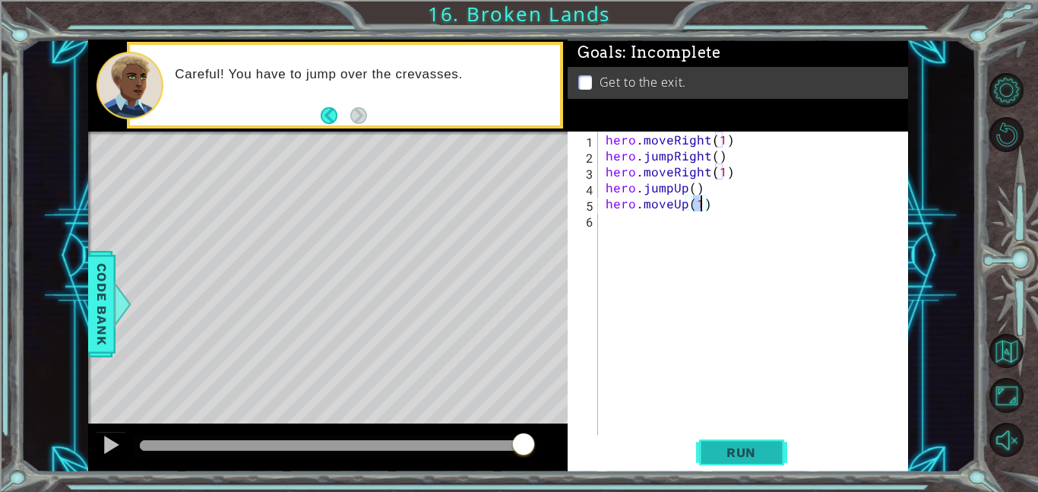
type textarea "hero.moveUp(1)"
click at [718, 441] on button "Run" at bounding box center [741, 452] width 91 height 34
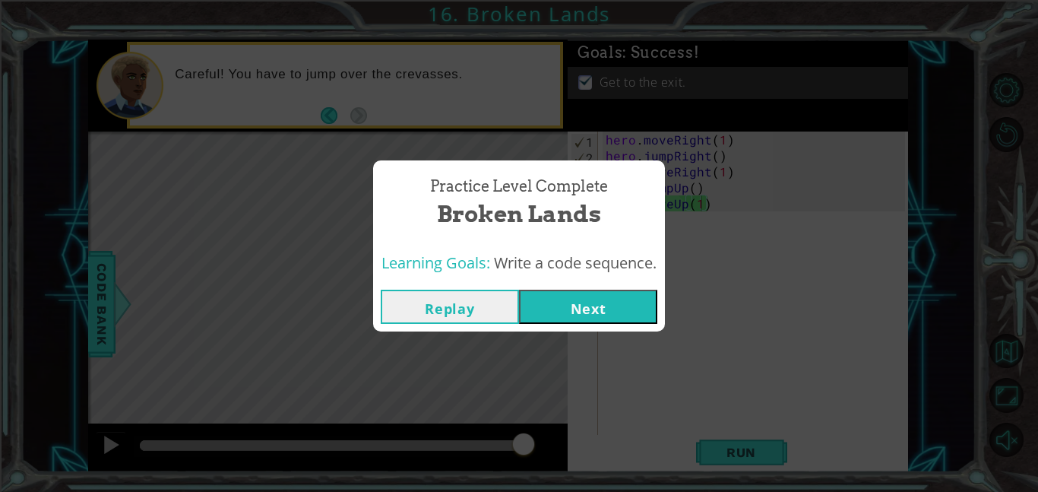
click at [635, 301] on button "Next" at bounding box center [588, 307] width 138 height 34
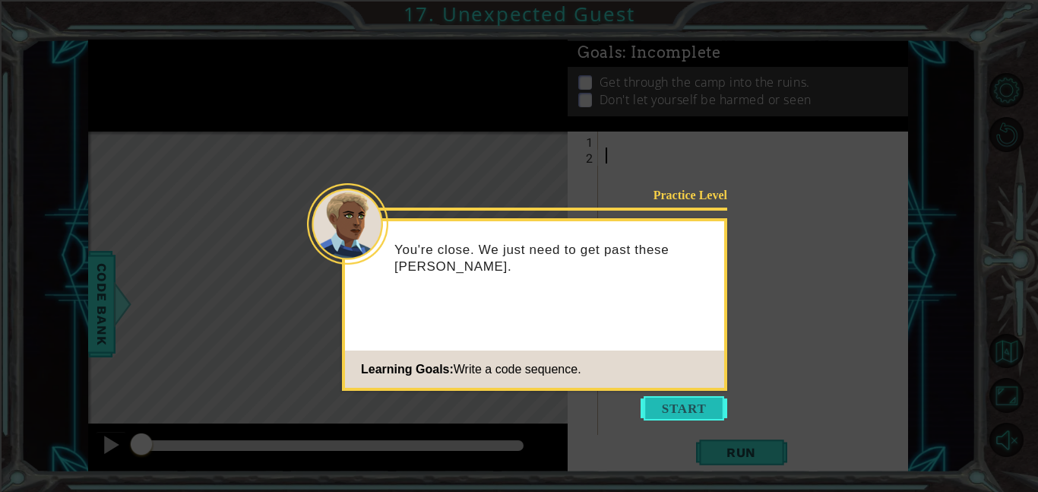
click at [659, 410] on button "Start" at bounding box center [684, 408] width 87 height 24
